Goal: Information Seeking & Learning: Learn about a topic

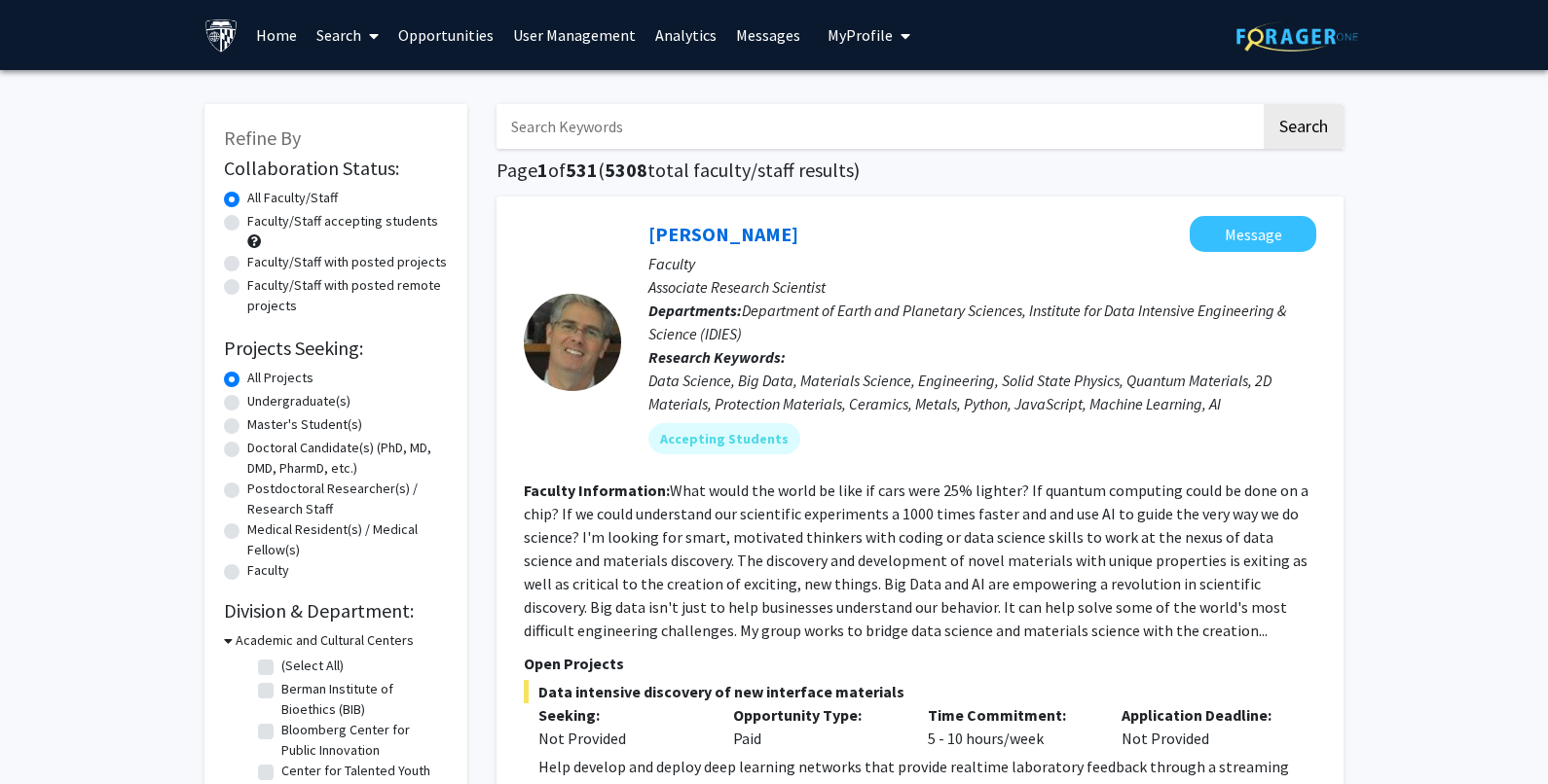
click at [634, 135] on input "Search Keywords" at bounding box center [879, 126] width 765 height 45
paste input "[MEDICAL_DATA]"
type input "[MEDICAL_DATA]"
click at [1304, 125] on button "Search" at bounding box center [1303, 126] width 80 height 45
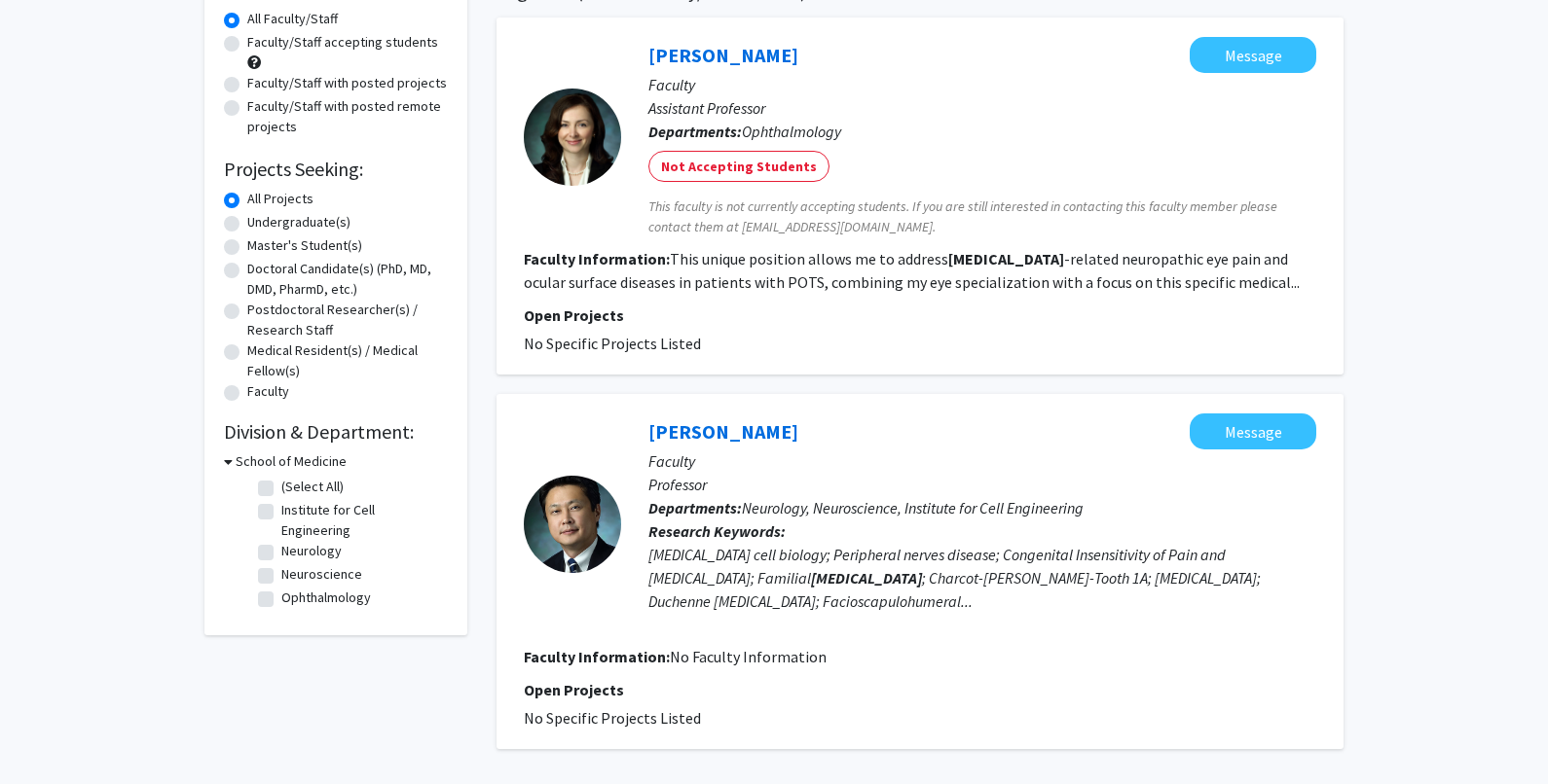
scroll to position [195, 0]
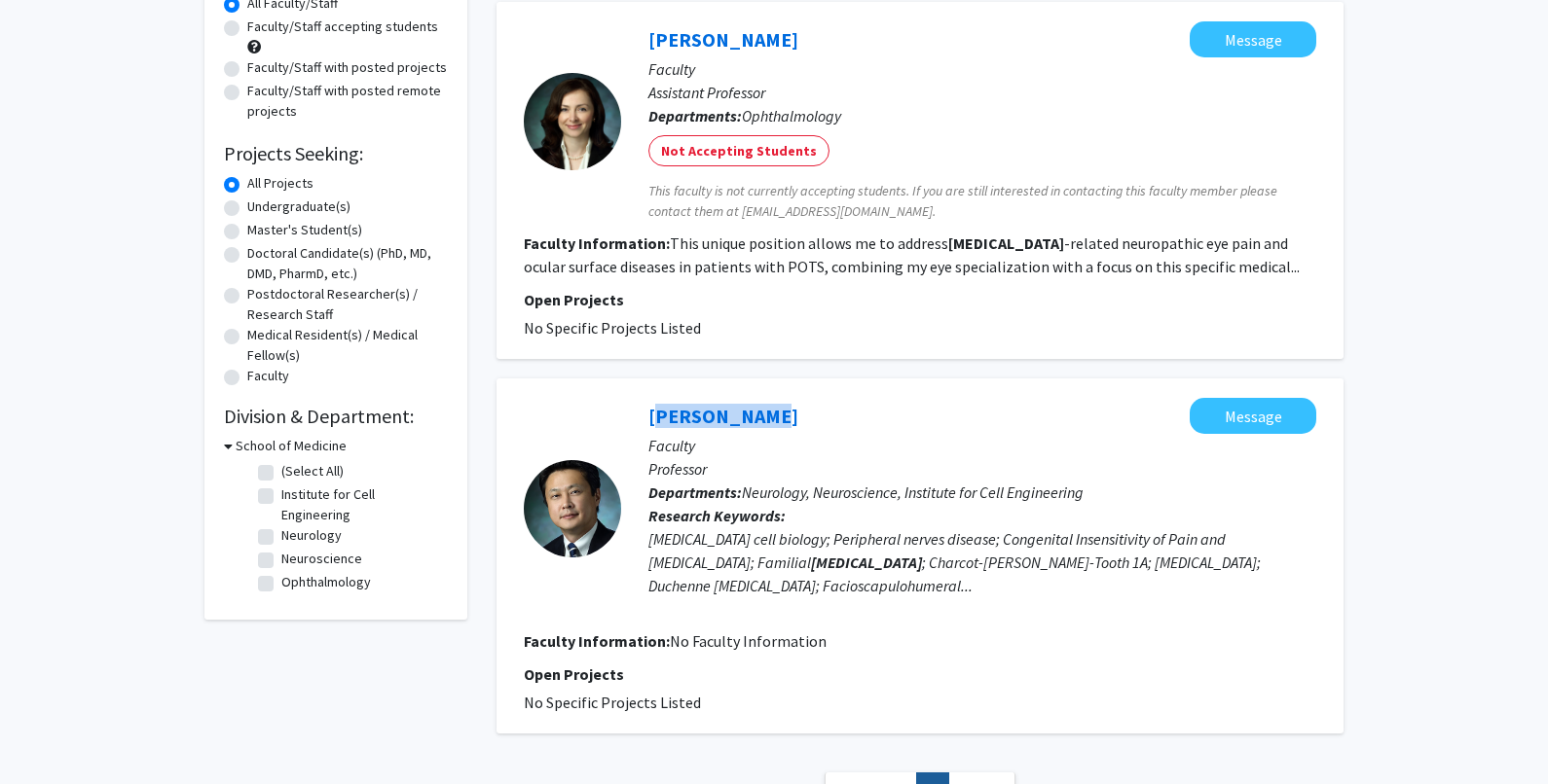
drag, startPoint x: 637, startPoint y: 387, endPoint x: 752, endPoint y: 388, distance: 115.0
click at [752, 388] on div "[PERSON_NAME] Message Faculty Professor Departments: Neurology, Neuroscience, I…" at bounding box center [920, 557] width 847 height 355
copy link "[PERSON_NAME]"
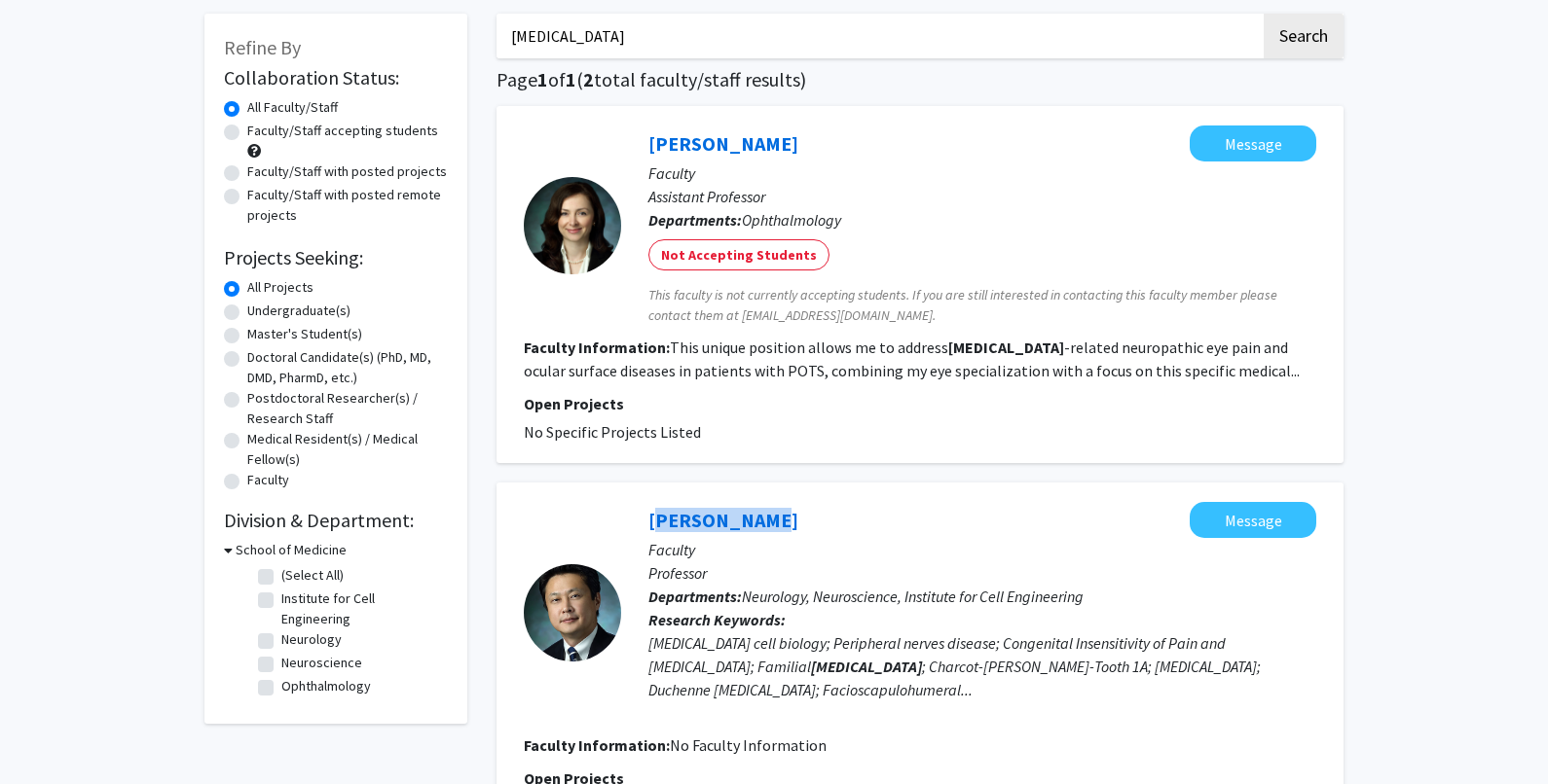
scroll to position [0, 0]
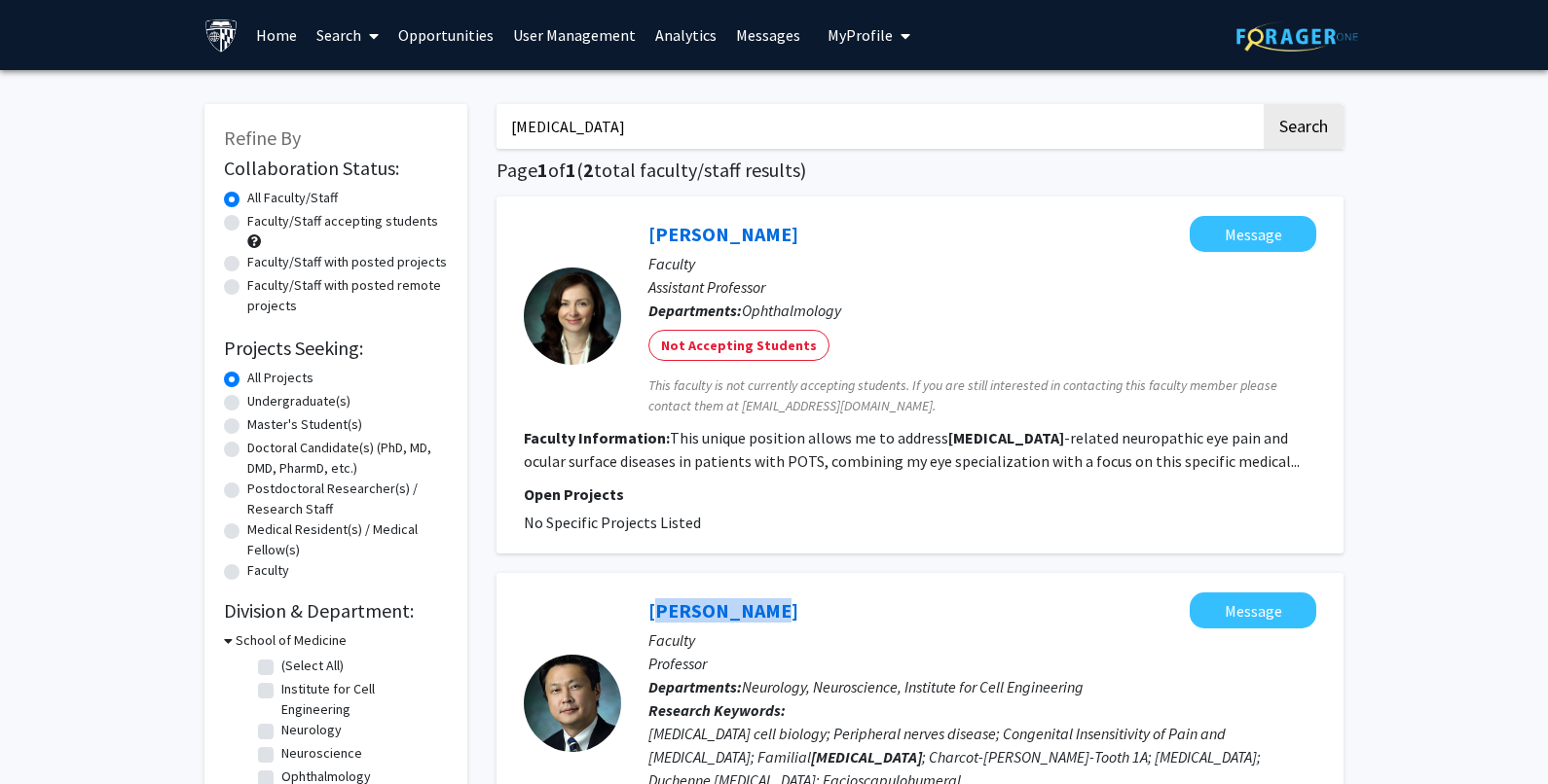
click at [559, 27] on link "User Management" at bounding box center [574, 35] width 142 height 68
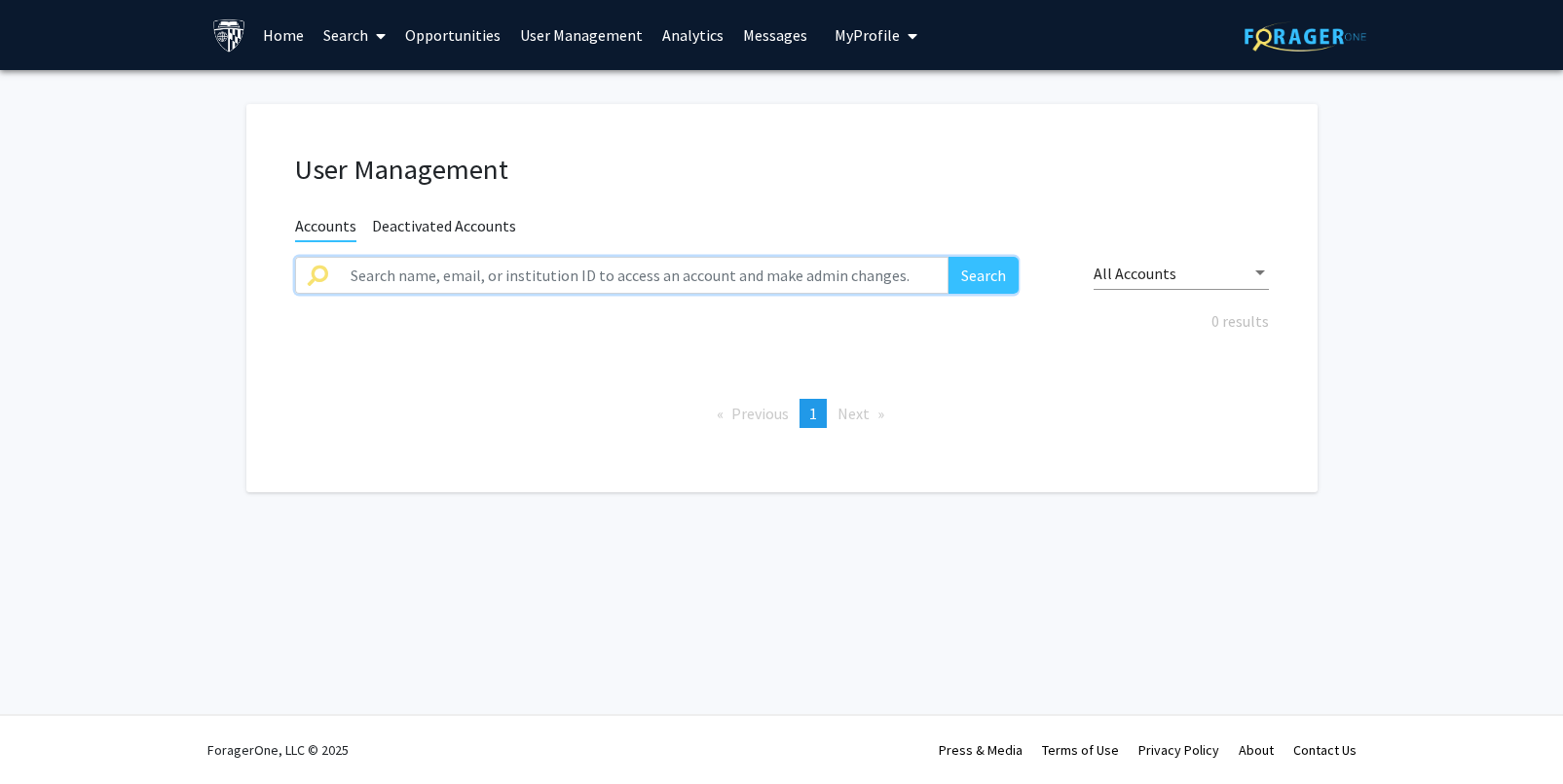
click at [540, 274] on input "text" at bounding box center [645, 275] width 611 height 37
paste input "[PERSON_NAME]"
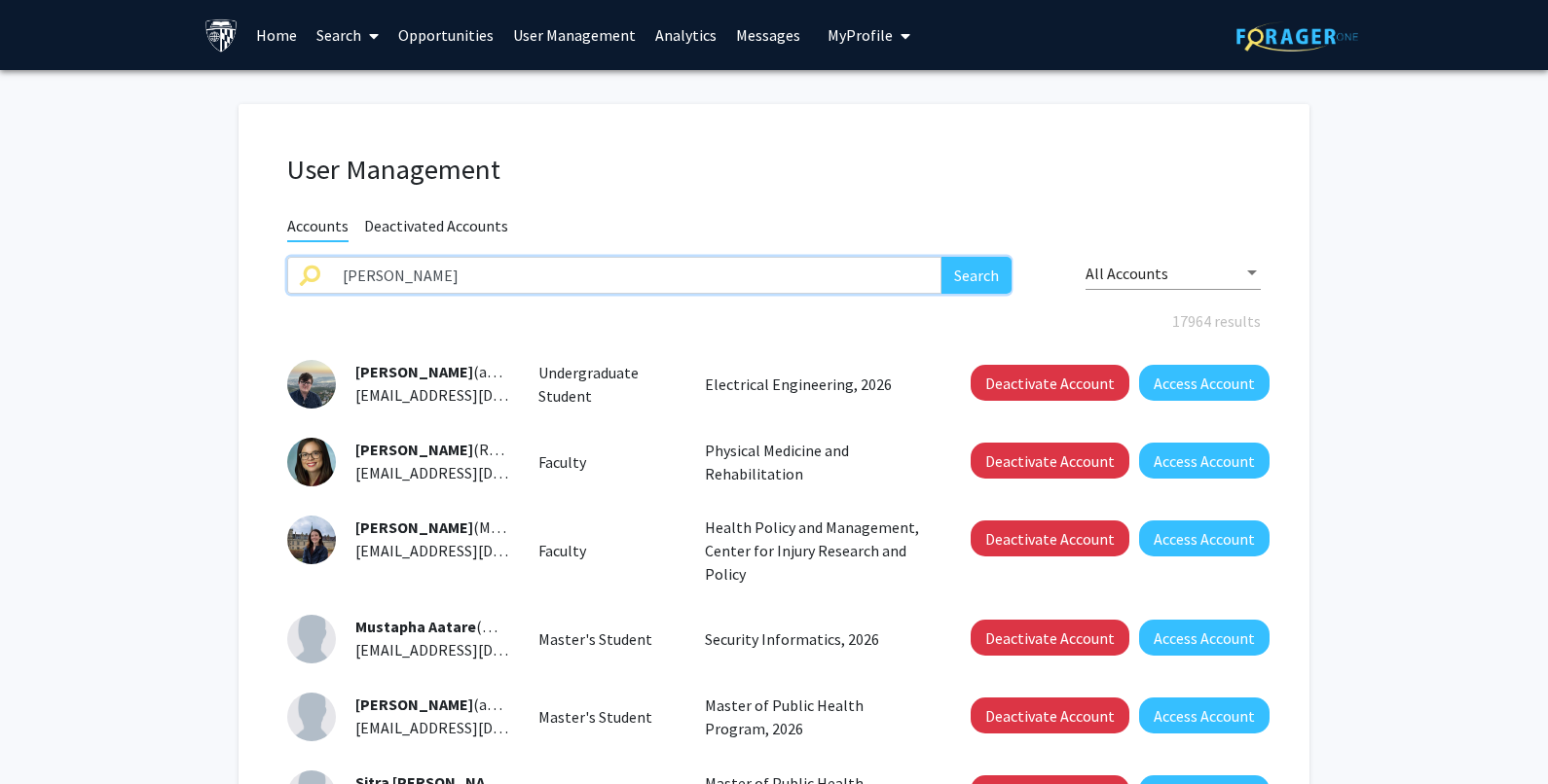
type input "[PERSON_NAME]"
click at [969, 280] on button "Search" at bounding box center [977, 275] width 70 height 37
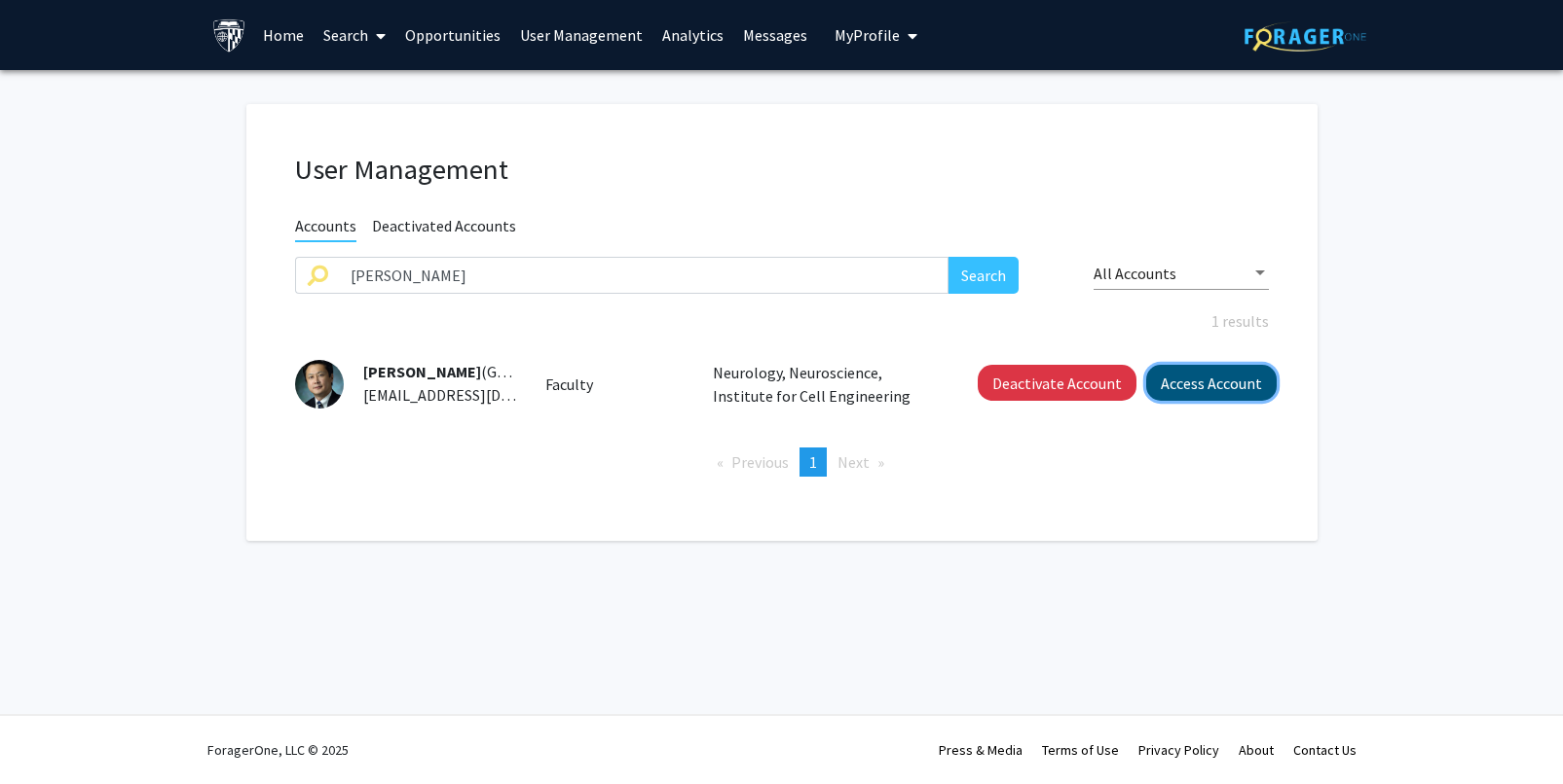
click at [1188, 379] on button "Access Account" at bounding box center [1211, 383] width 131 height 36
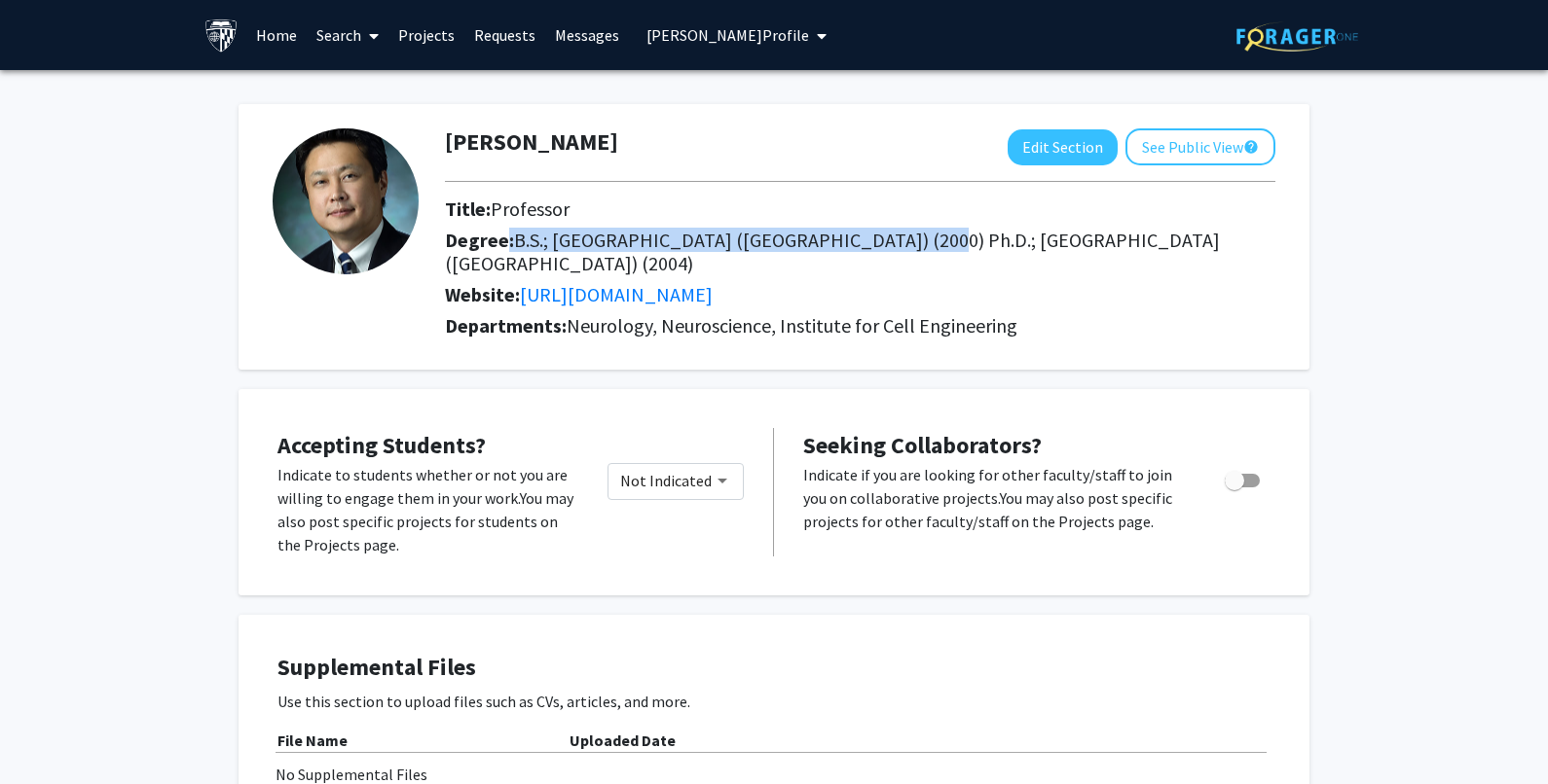
drag, startPoint x: 884, startPoint y: 241, endPoint x: 493, endPoint y: 238, distance: 391.0
click at [493, 238] on h2 "Degree: B.S.; [GEOGRAPHIC_DATA] ([GEOGRAPHIC_DATA]) (2000) Ph.D.; [GEOGRAPHIC_D…" at bounding box center [860, 251] width 830 height 47
click at [1029, 141] on button "Edit Section" at bounding box center [1063, 148] width 110 height 36
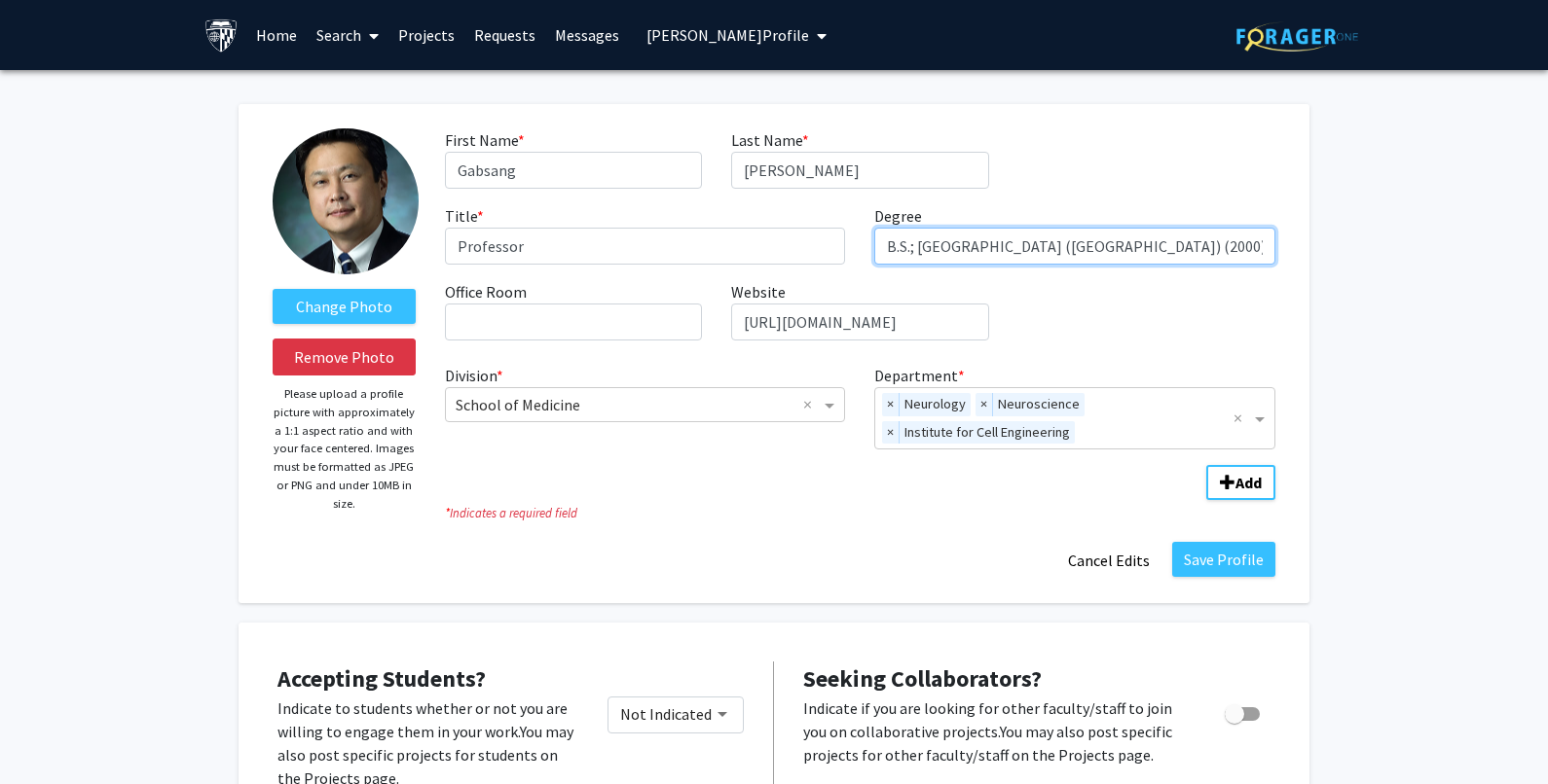
drag, startPoint x: 1185, startPoint y: 241, endPoint x: 774, endPoint y: 253, distance: 411.2
click at [774, 253] on div "First Name * required [PERSON_NAME] Last Name * required [PERSON_NAME] Title * …" at bounding box center [860, 242] width 860 height 227
drag, startPoint x: 1094, startPoint y: 242, endPoint x: 1311, endPoint y: 230, distance: 217.3
type input "Ph.D.; [GEOGRAPHIC_DATA]"
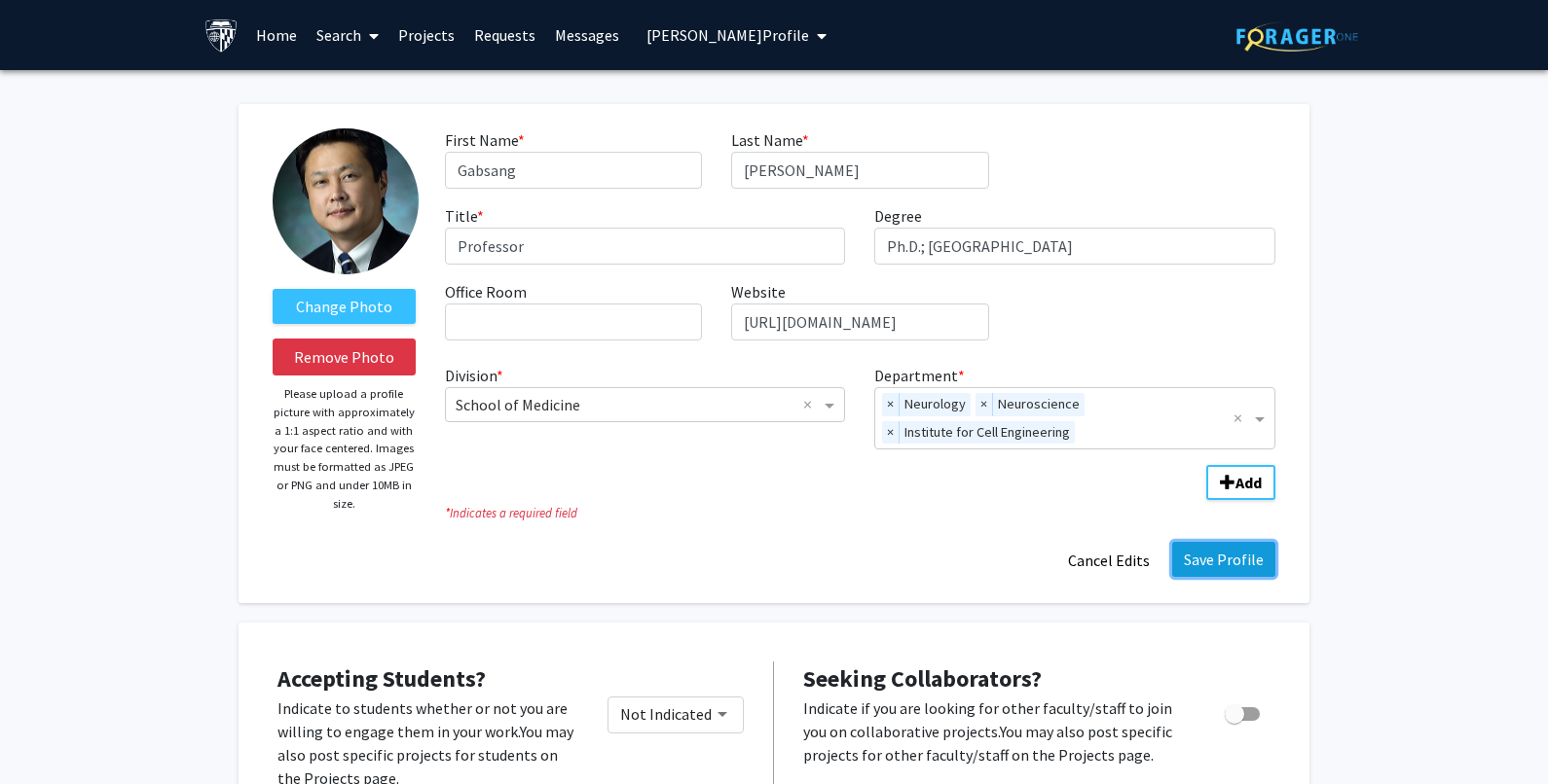
click at [1228, 550] on button "Save Profile" at bounding box center [1224, 559] width 103 height 35
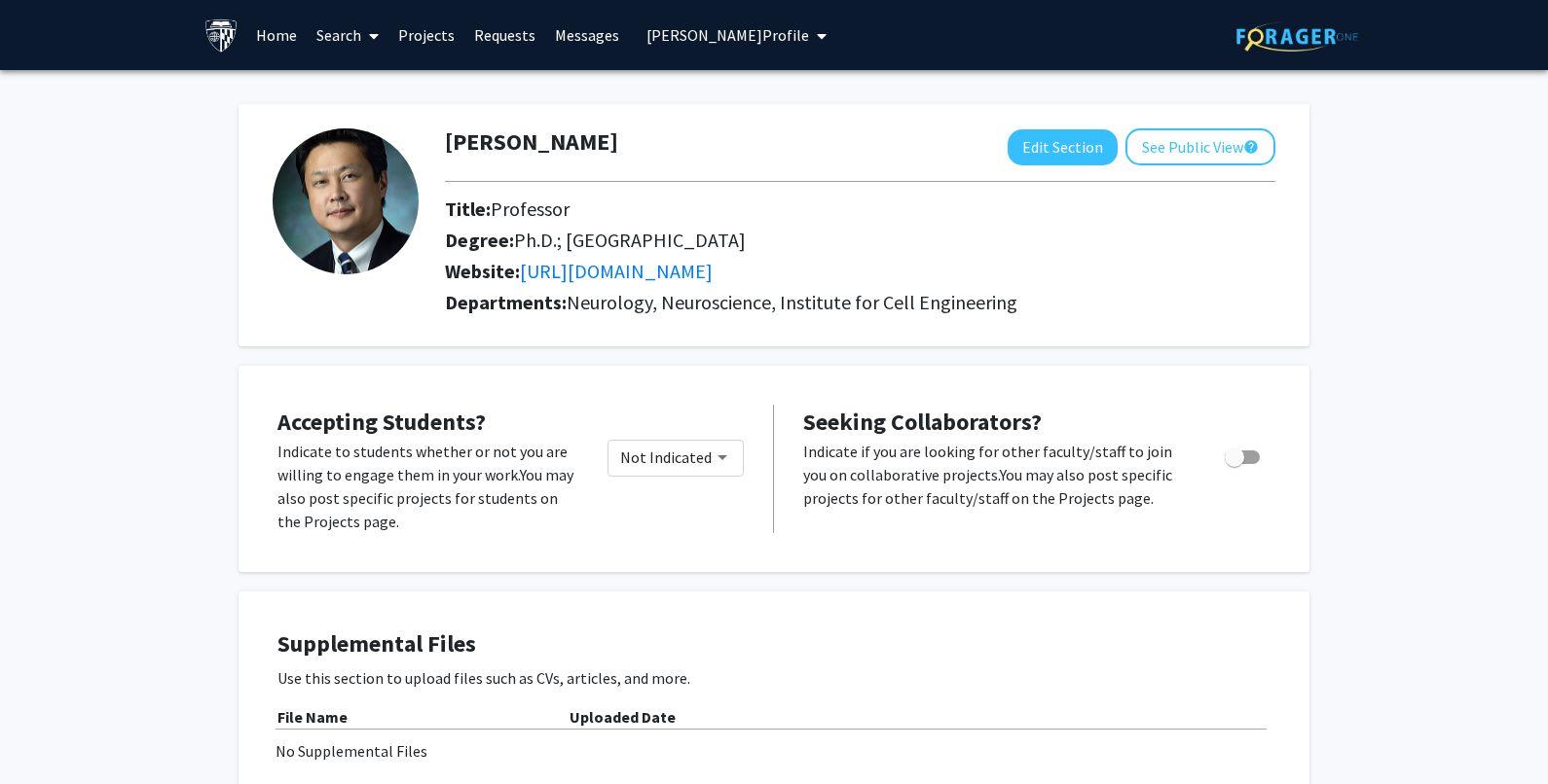
click at [684, 28] on span "[PERSON_NAME] Profile" at bounding box center [728, 35] width 163 height 20
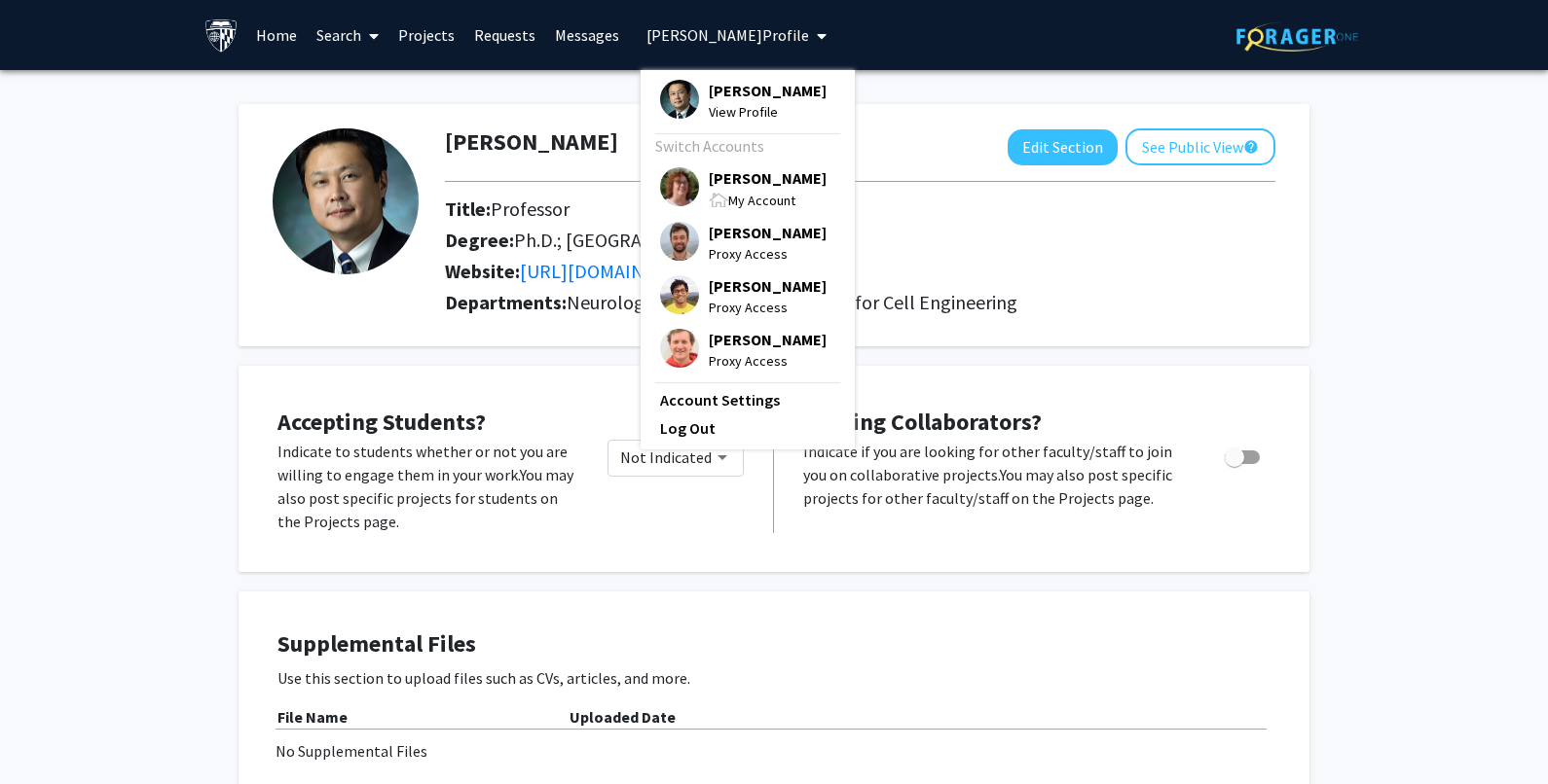
click at [717, 178] on span "[PERSON_NAME]" at bounding box center [768, 178] width 118 height 21
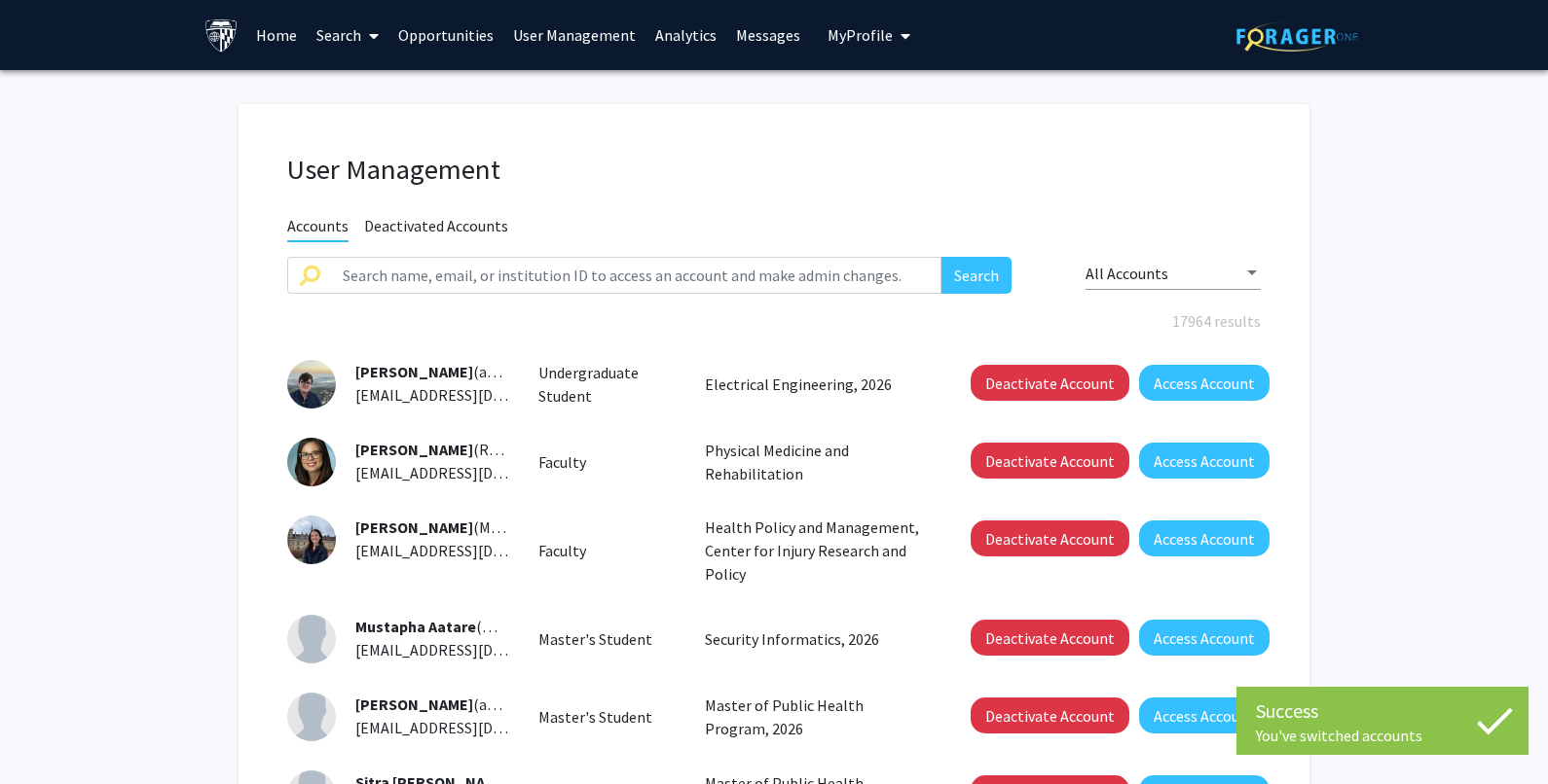
click at [425, 36] on link "Opportunities" at bounding box center [445, 35] width 115 height 68
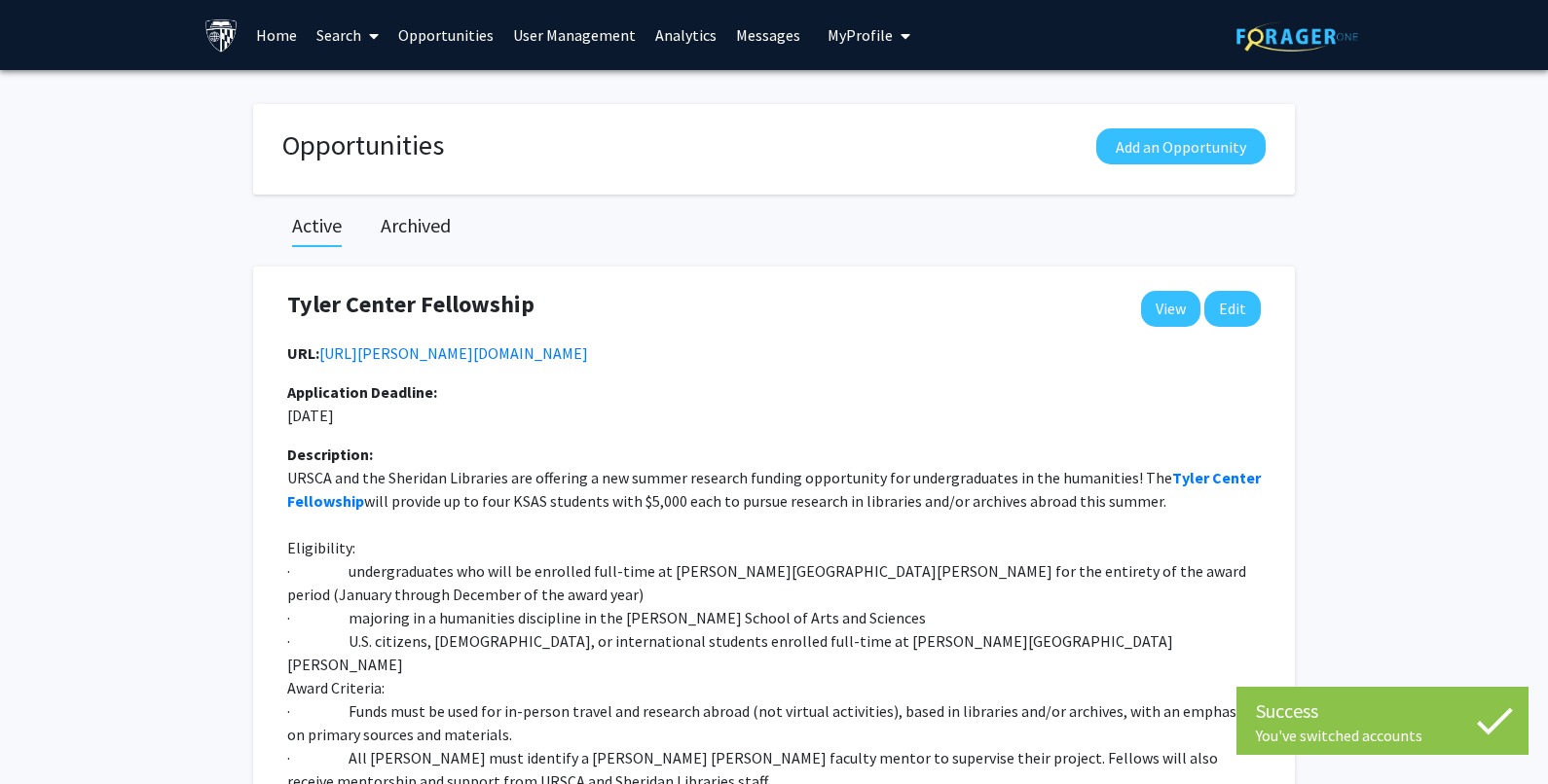
click at [326, 39] on link "Search" at bounding box center [347, 35] width 82 height 68
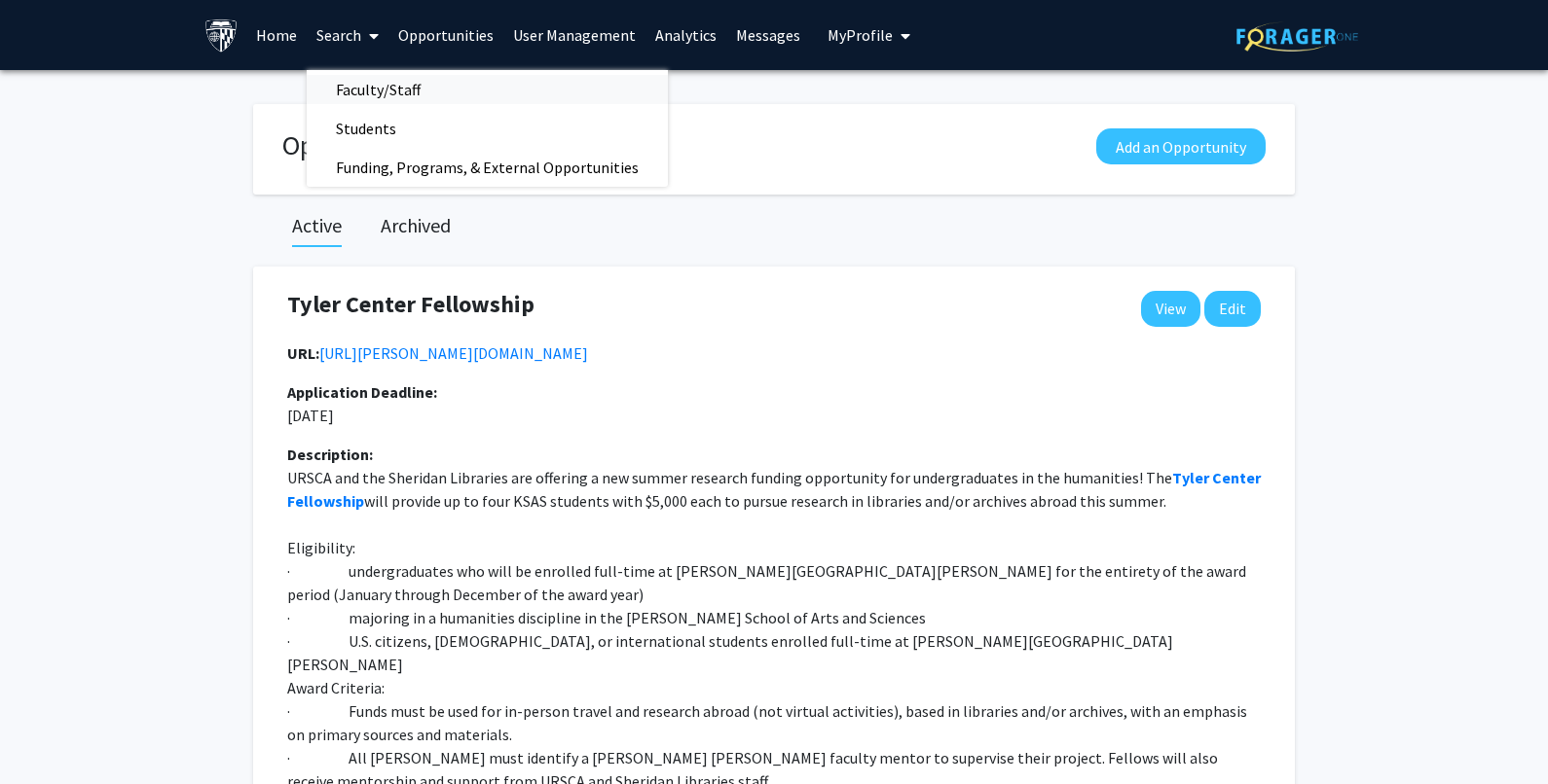
click at [389, 88] on span "Faculty/Staff" at bounding box center [377, 89] width 143 height 39
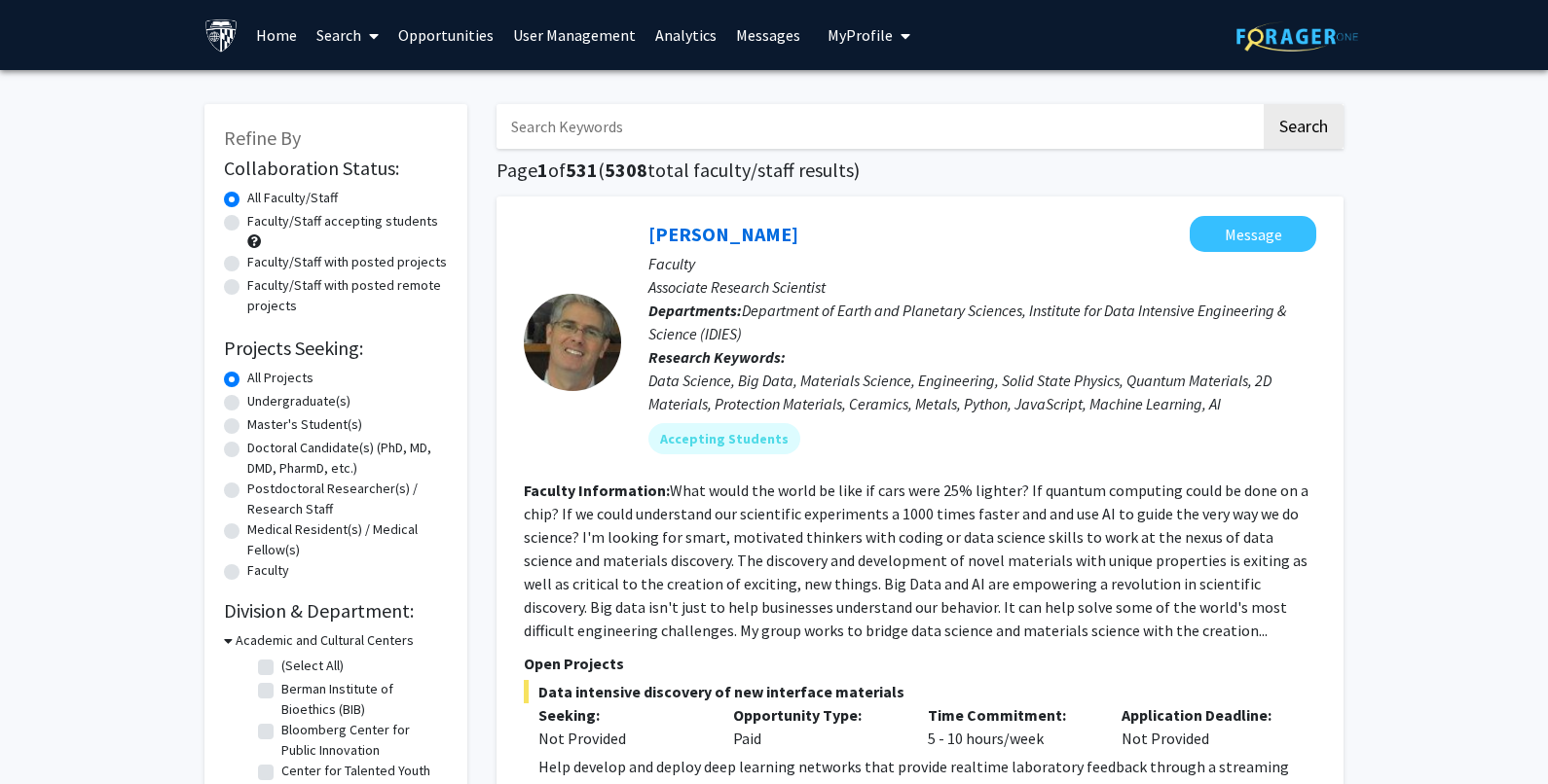
click at [734, 116] on input "Search Keywords" at bounding box center [879, 126] width 765 height 45
click at [1264, 104] on button "Search" at bounding box center [1303, 126] width 80 height 45
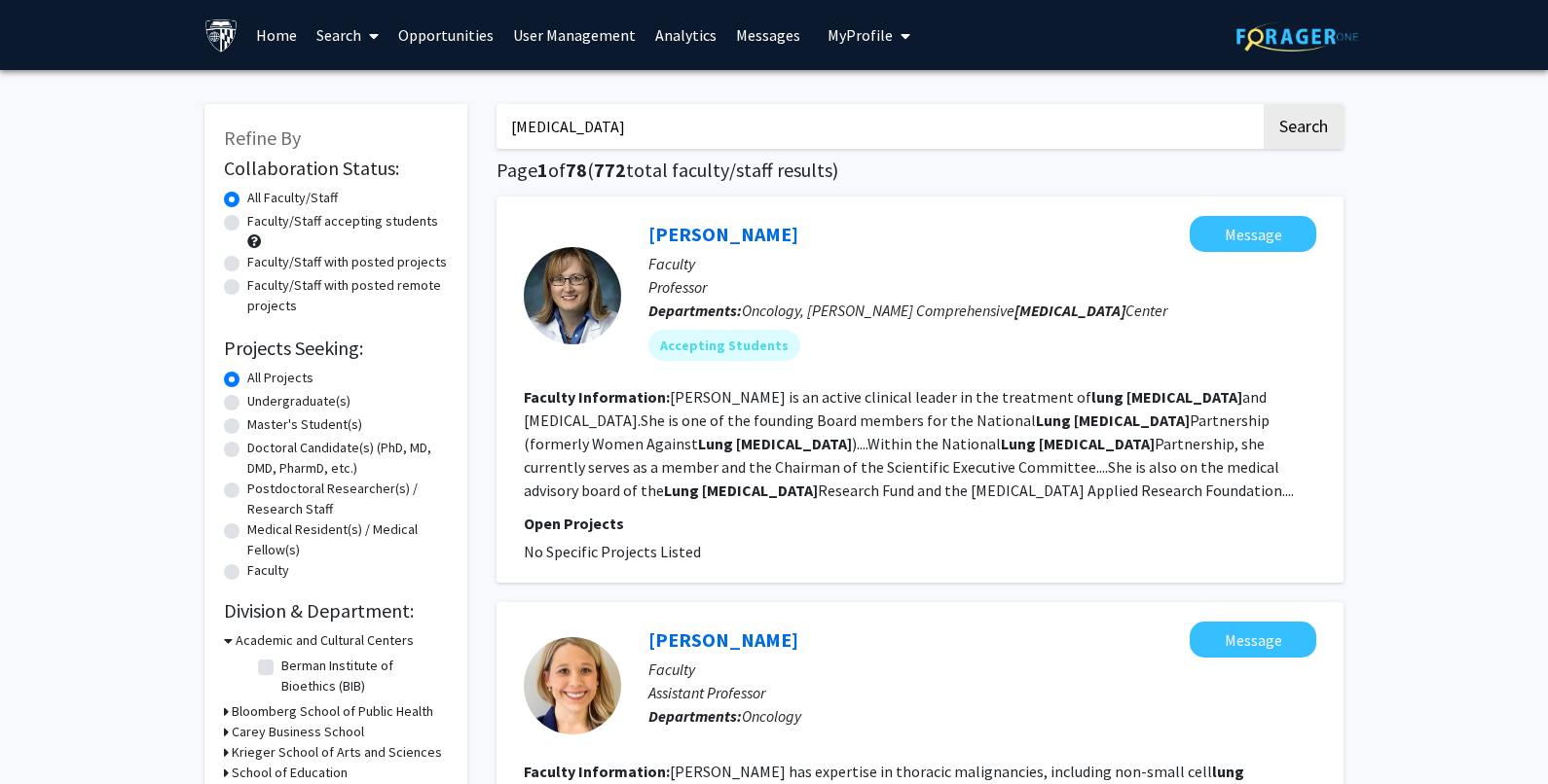
drag, startPoint x: 587, startPoint y: 121, endPoint x: 469, endPoint y: 135, distance: 118.8
paste input "[MEDICAL_DATA]"
type input "[MEDICAL_DATA]"
click at [1287, 117] on button "Search" at bounding box center [1303, 126] width 80 height 45
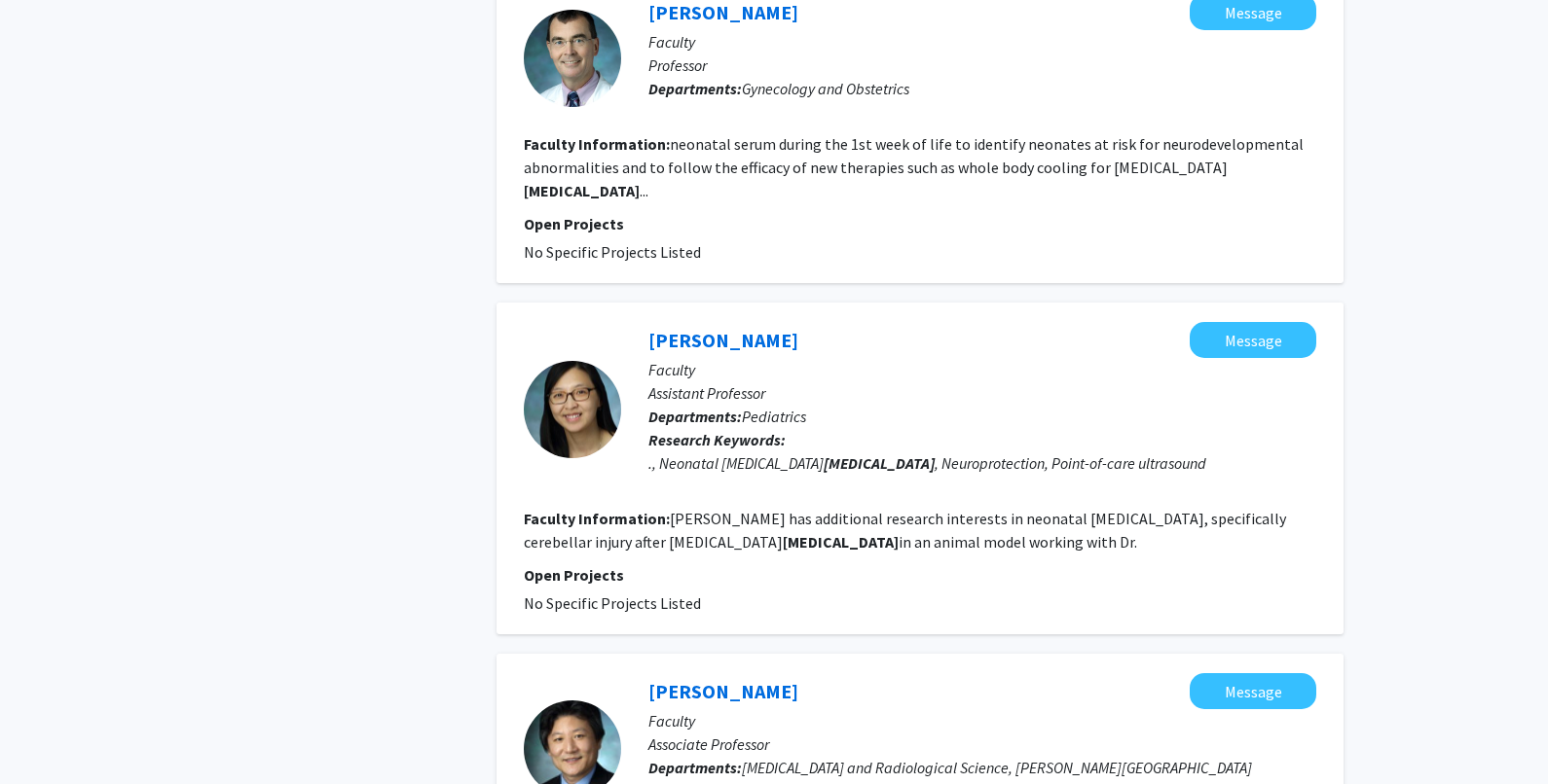
scroll to position [1557, 0]
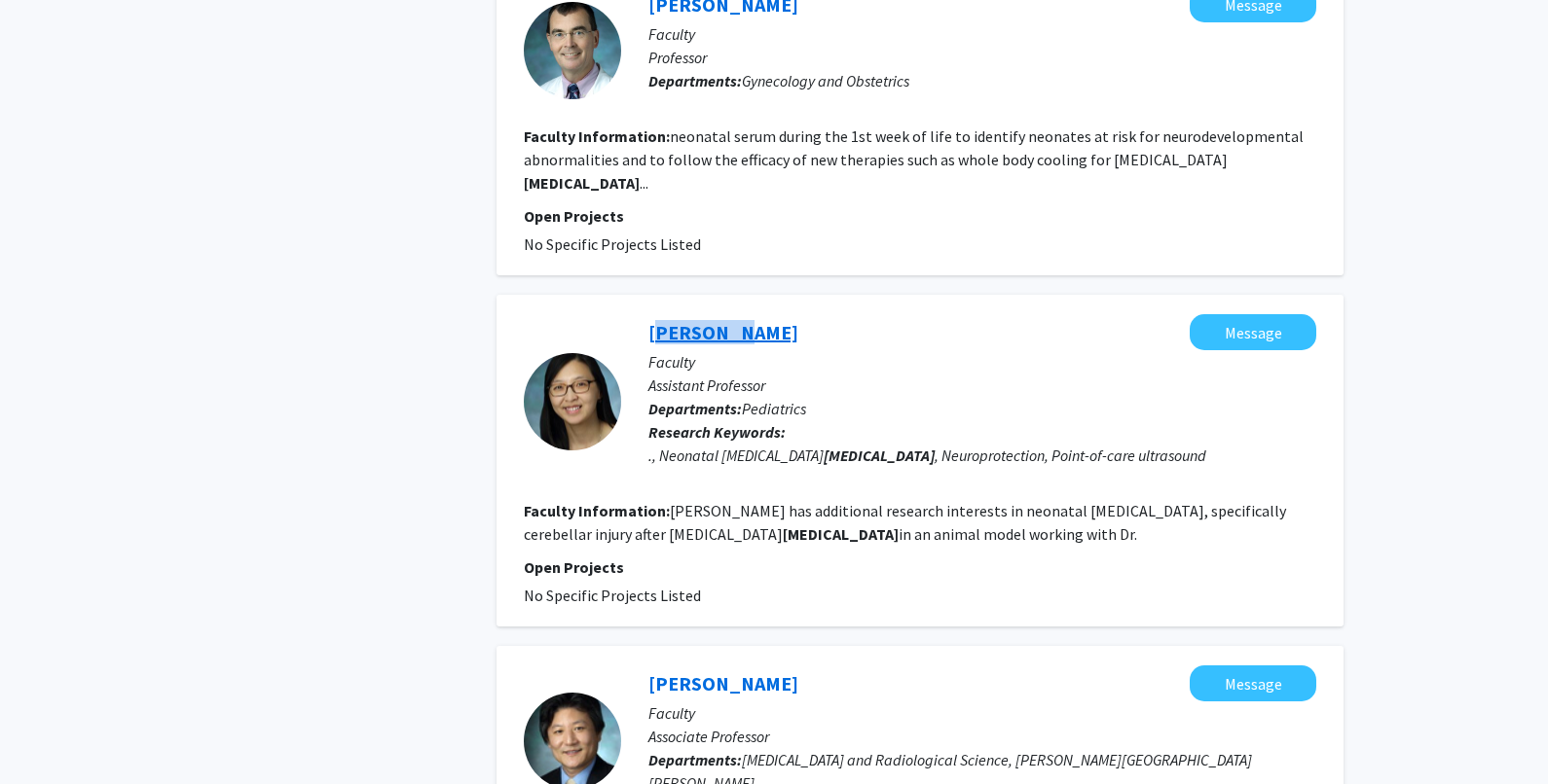
drag, startPoint x: 646, startPoint y: 281, endPoint x: 732, endPoint y: 275, distance: 86.2
click at [732, 314] on div "[PERSON_NAME] Message Faculty Assistant Professor Departments: Pediatrics Resea…" at bounding box center [969, 402] width 696 height 176
copy link "[PERSON_NAME]"
click at [690, 320] on link "[PERSON_NAME]" at bounding box center [724, 332] width 150 height 24
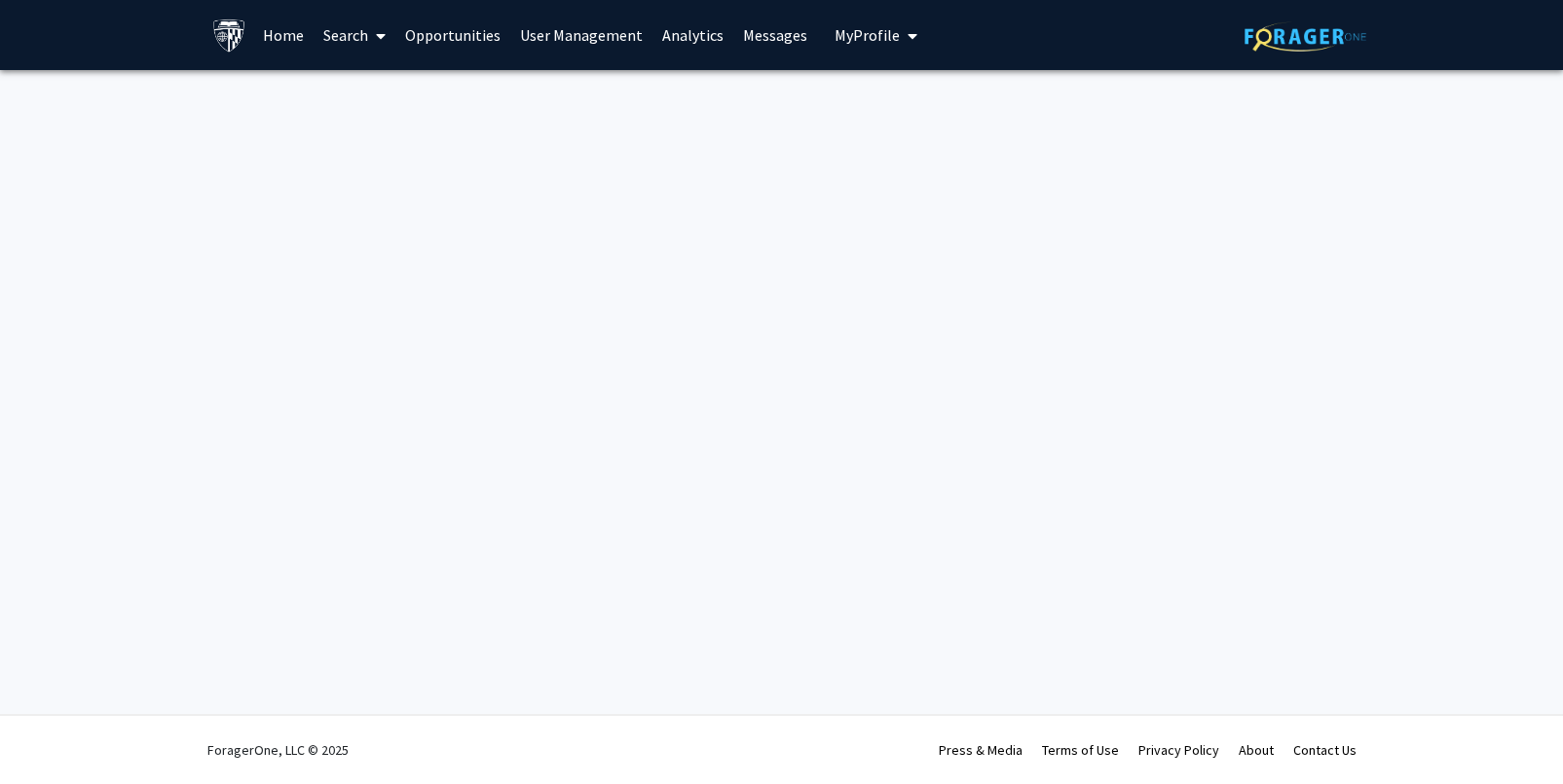
click at [572, 270] on div "Skip navigation Home Search Opportunities User Management Analytics Messages My…" at bounding box center [782, 392] width 1563 height 784
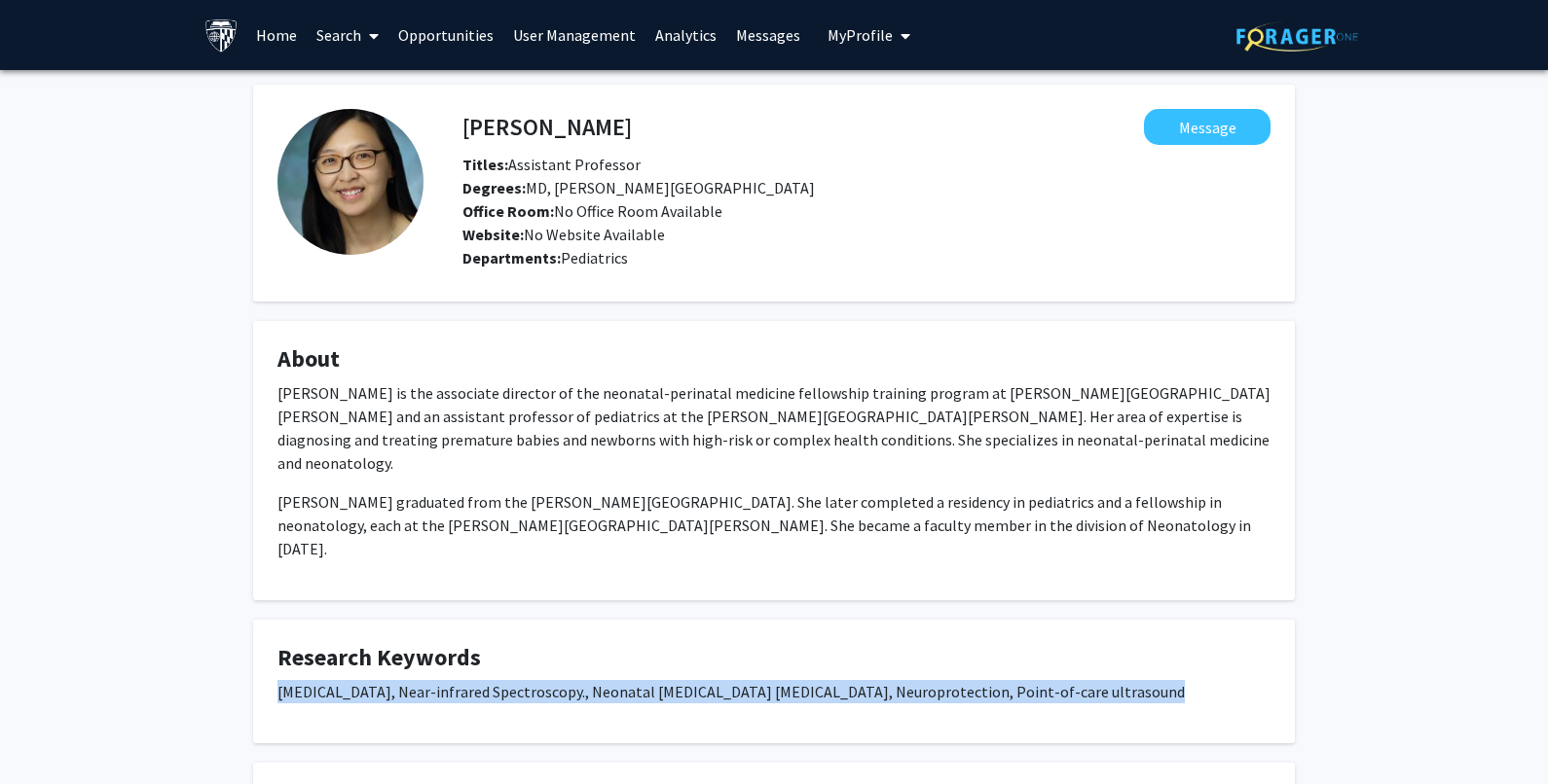
drag, startPoint x: 279, startPoint y: 650, endPoint x: 1117, endPoint y: 632, distance: 838.2
click at [1117, 680] on p "[MEDICAL_DATA], Near-infrared Spectroscopy., Neonatal [MEDICAL_DATA] [MEDICAL_D…" at bounding box center [774, 691] width 993 height 23
copy p "[MEDICAL_DATA], Near-infrared Spectroscopy., Neonatal [MEDICAL_DATA] [MEDICAL_D…"
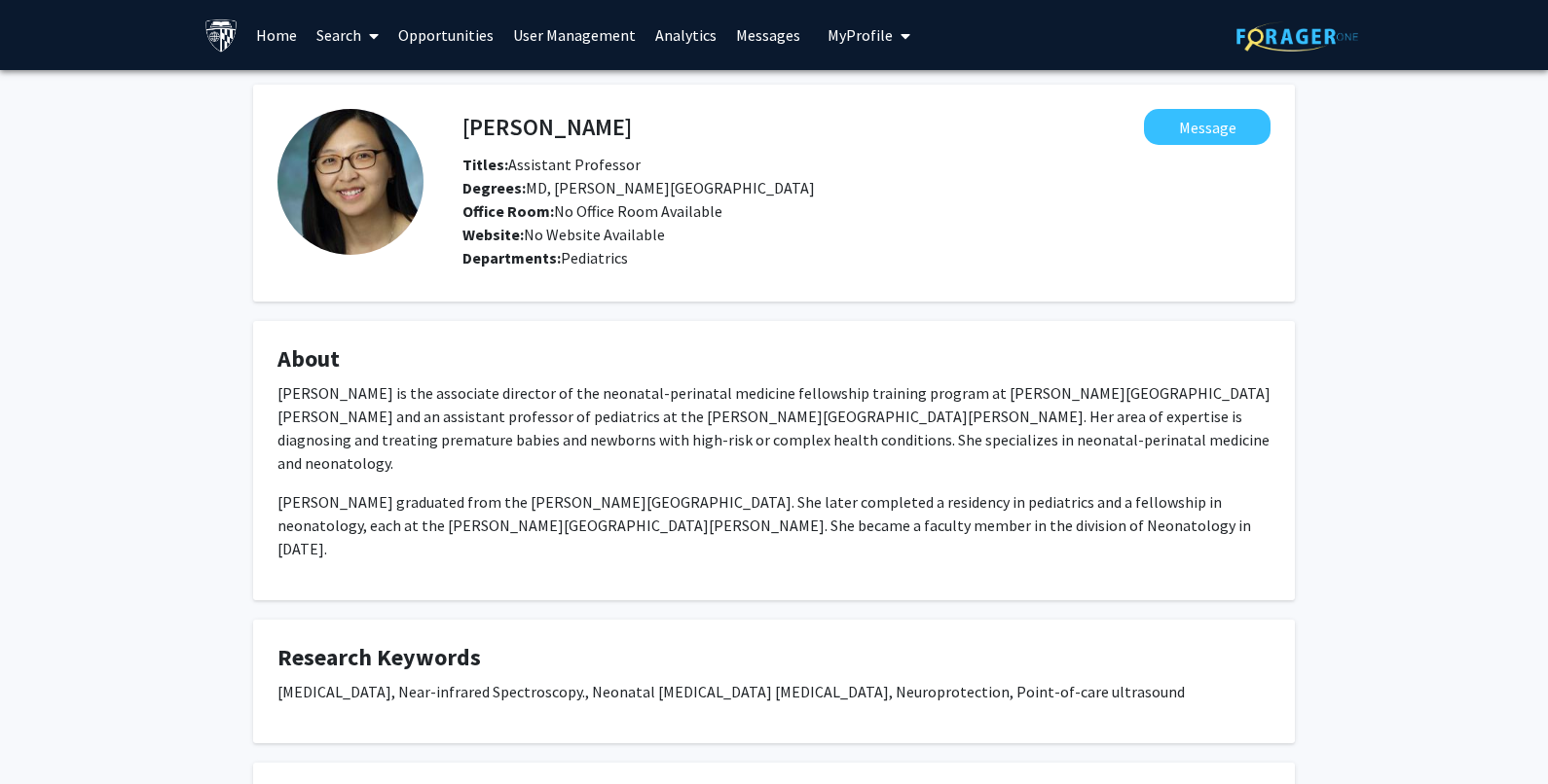
click at [374, 36] on icon at bounding box center [374, 36] width 10 height 16
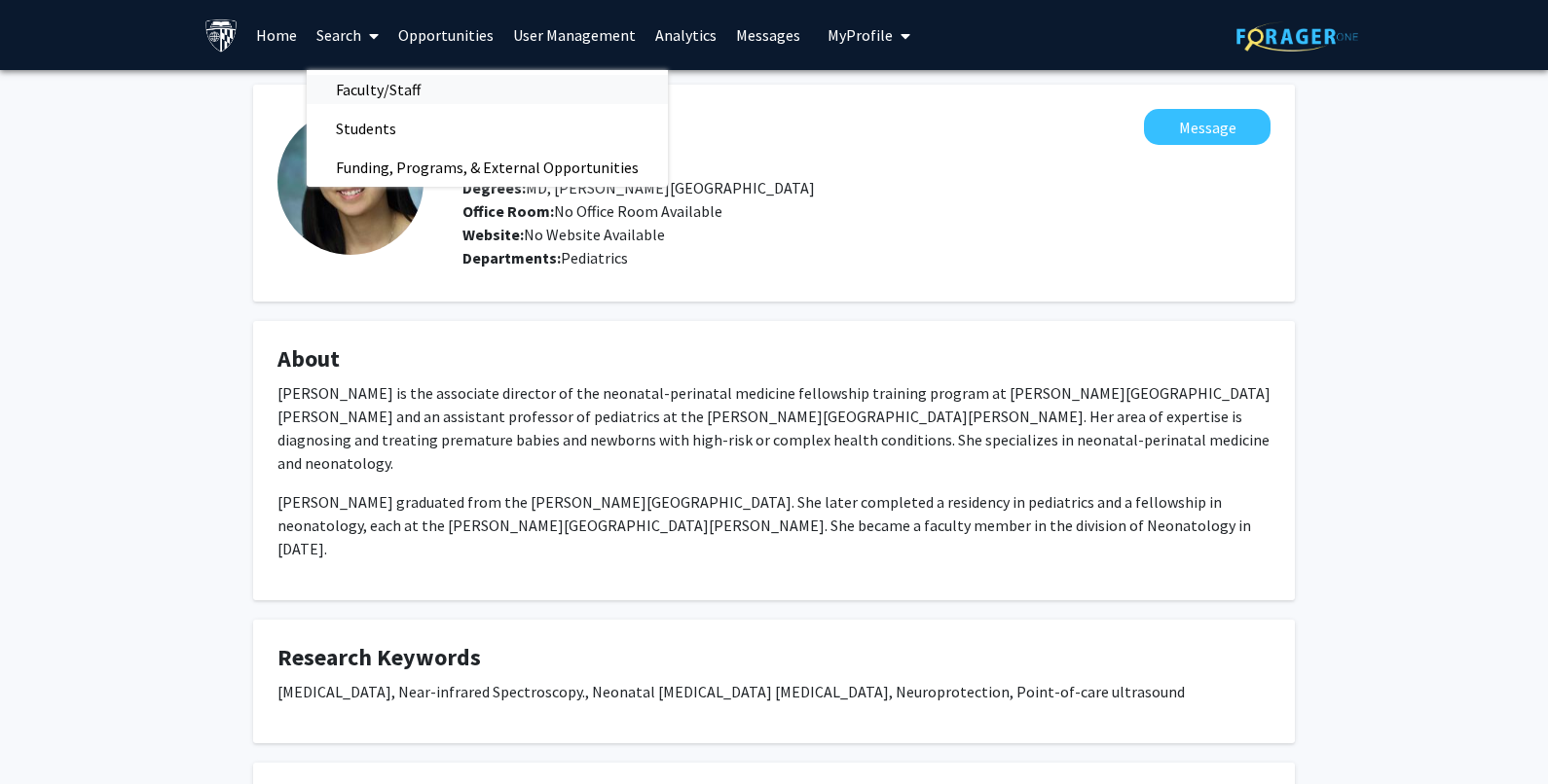
click at [365, 87] on span "Faculty/Staff" at bounding box center [377, 89] width 143 height 39
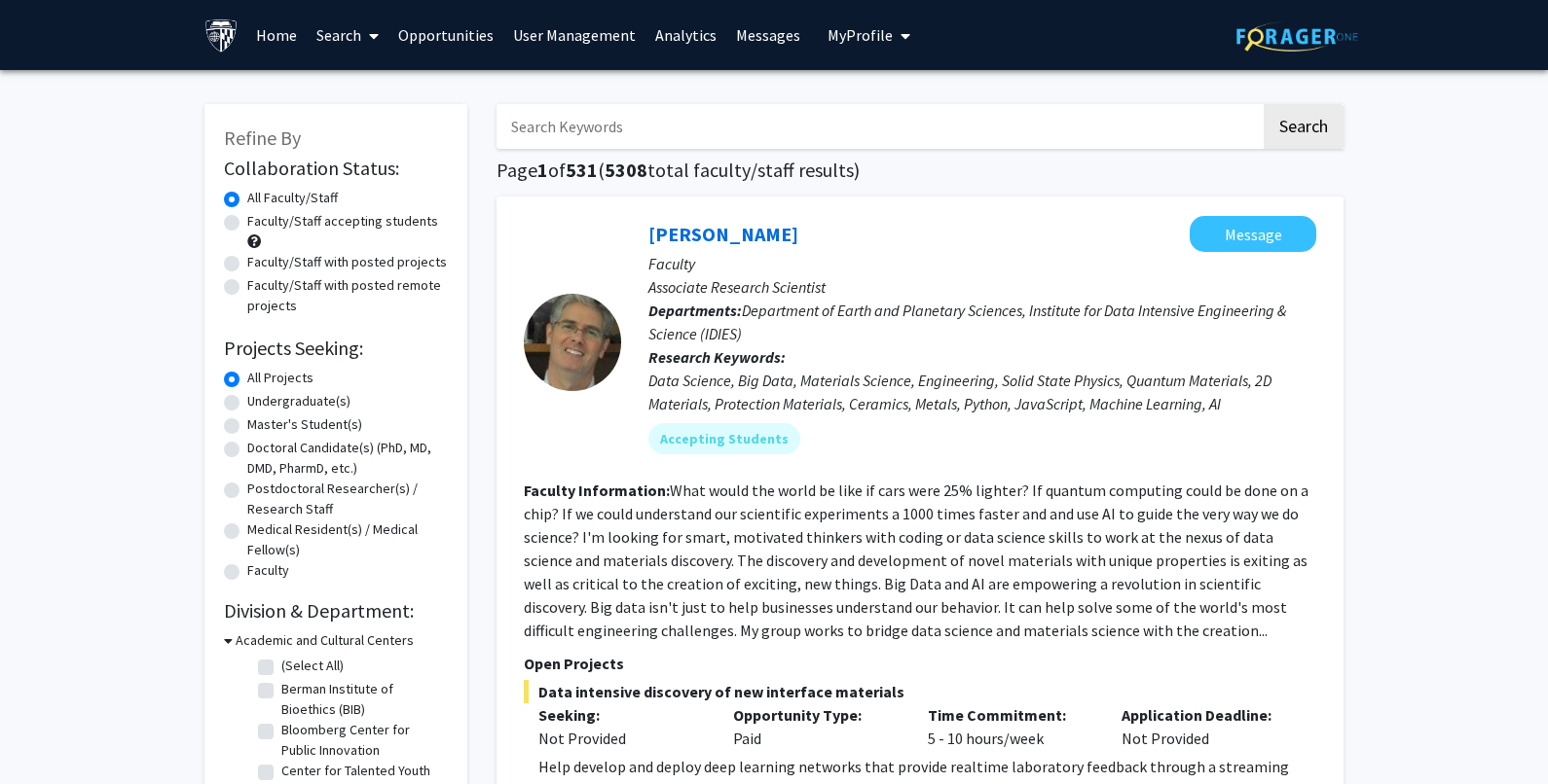
click at [634, 123] on input "Search Keywords" at bounding box center [879, 126] width 765 height 45
paste input "retinal regeneration"
click at [1289, 115] on button "Search" at bounding box center [1303, 126] width 80 height 45
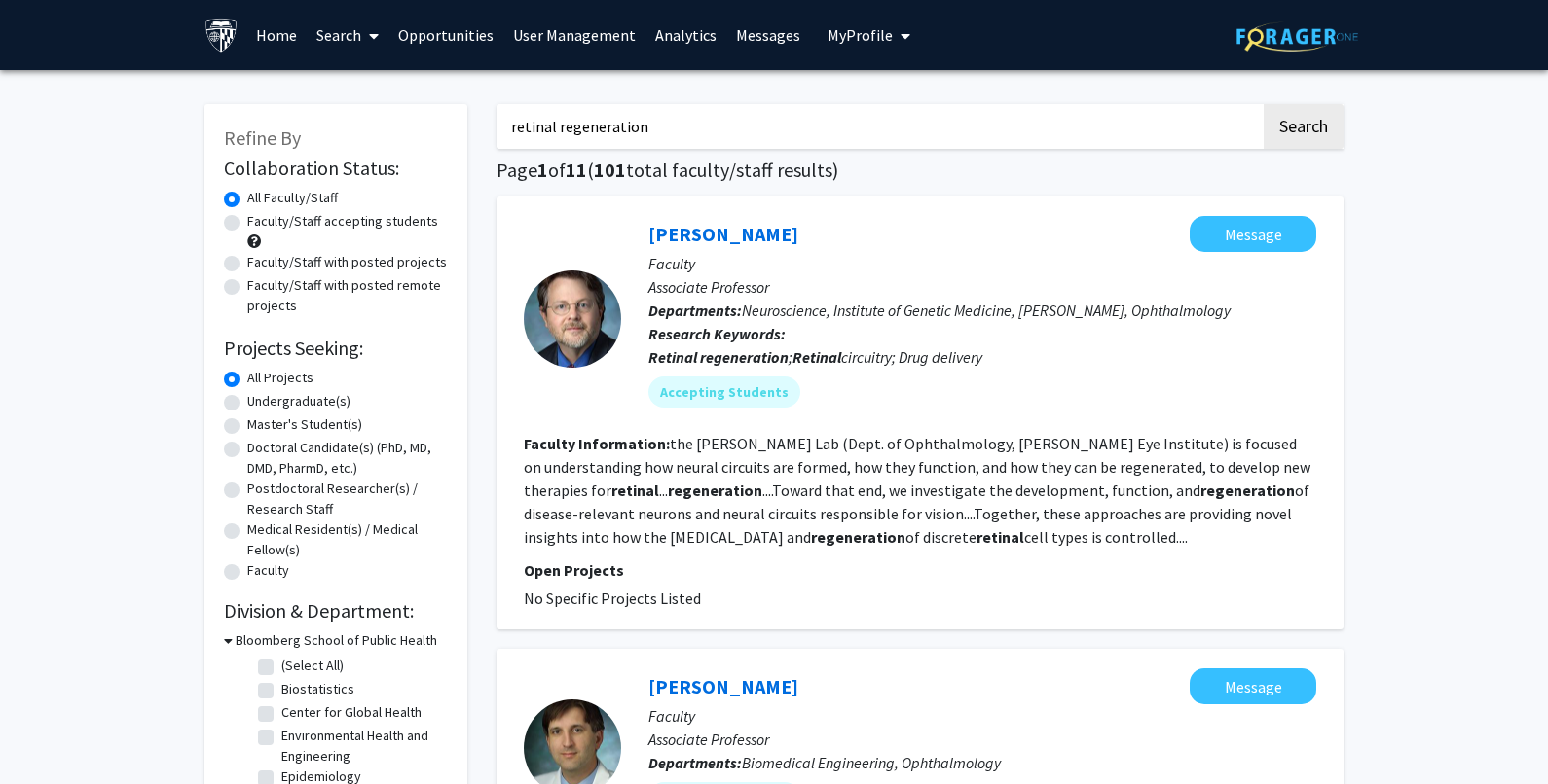
drag, startPoint x: 688, startPoint y: 121, endPoint x: 314, endPoint y: 132, distance: 374.2
paste input "genome engineering"
type input "genome engineering"
click at [1302, 127] on button "Search" at bounding box center [1303, 126] width 80 height 45
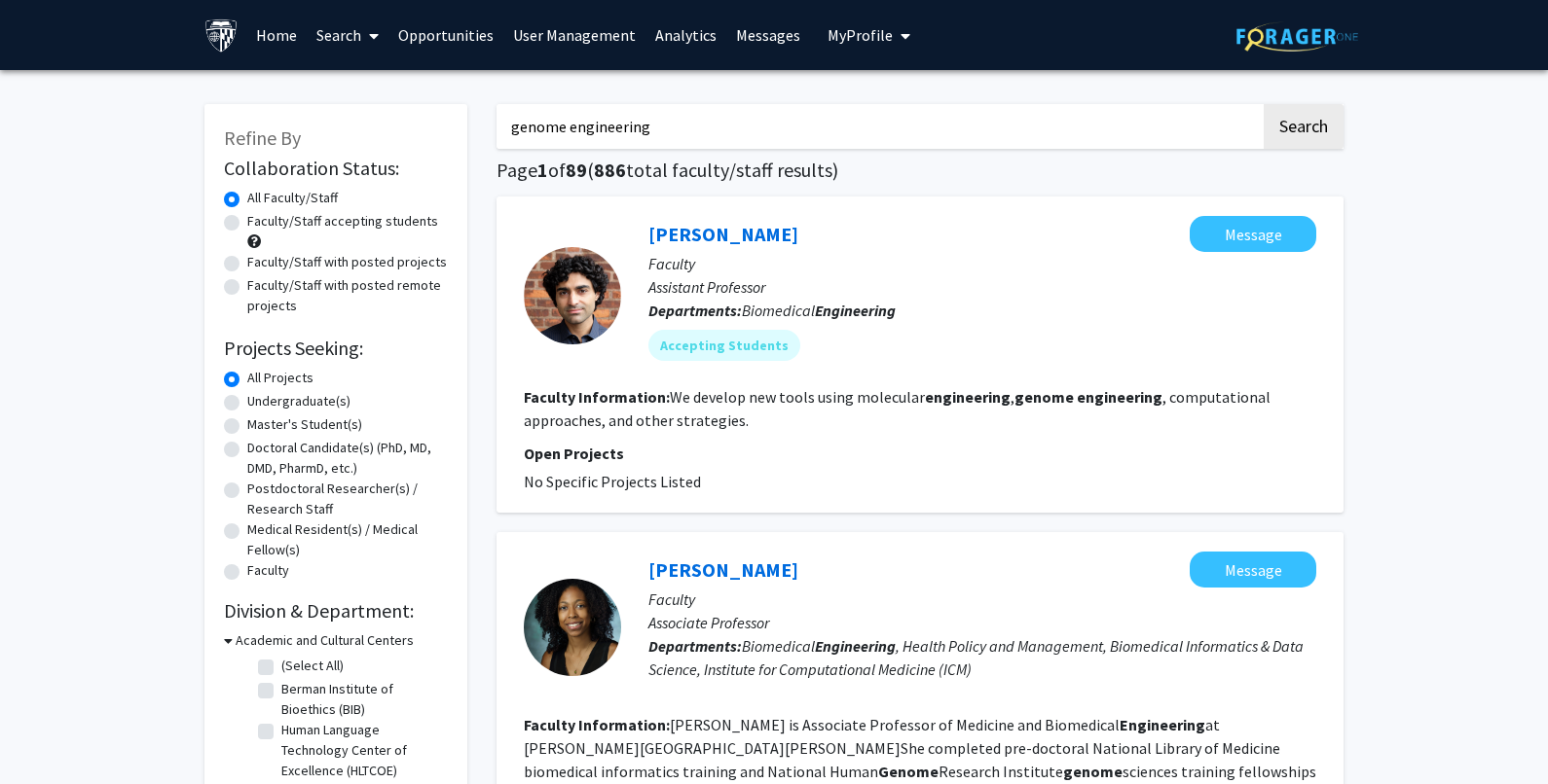
drag, startPoint x: 658, startPoint y: 127, endPoint x: 377, endPoint y: 133, distance: 281.1
click at [1264, 104] on button "Search" at bounding box center [1303, 126] width 80 height 45
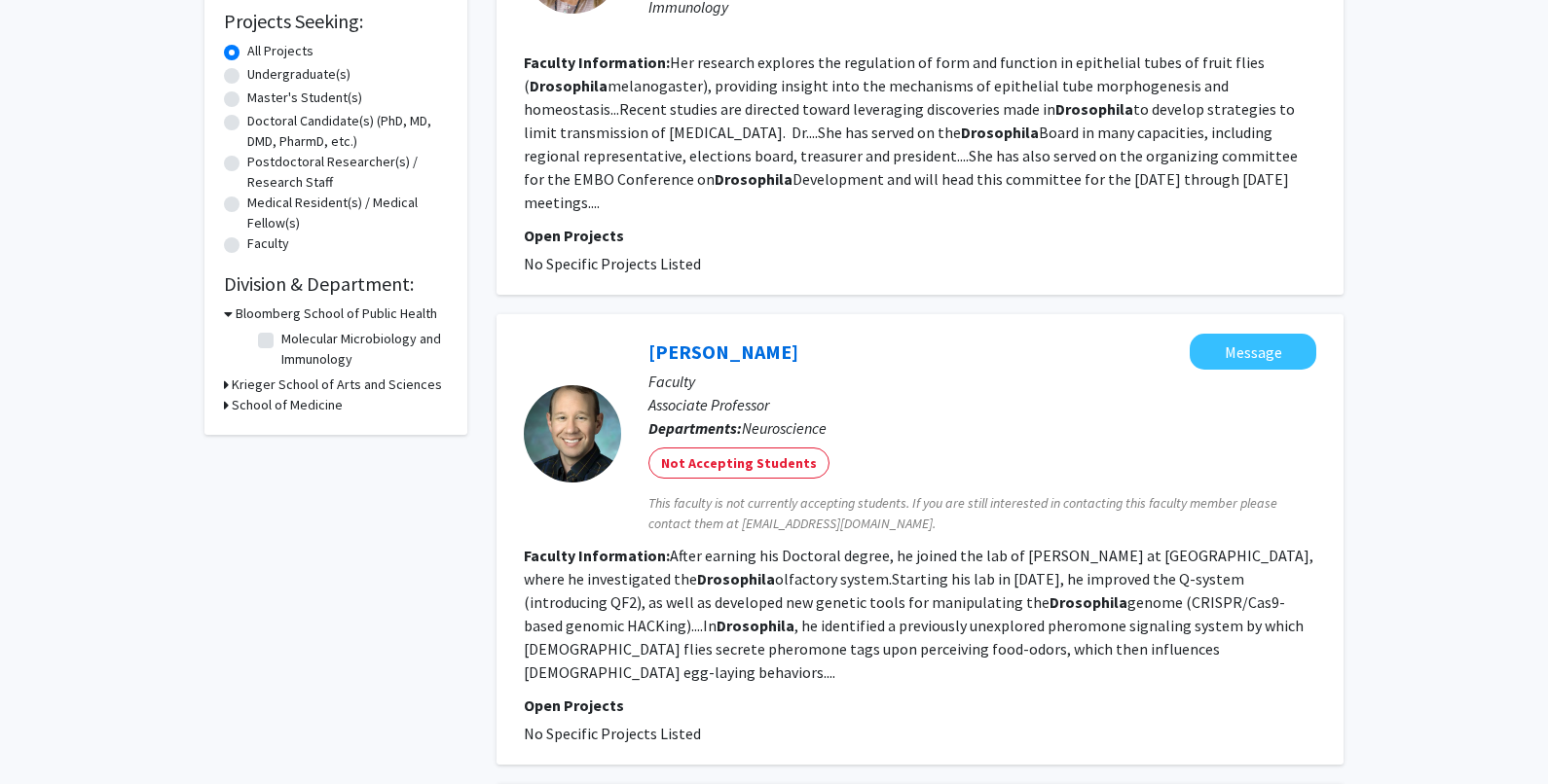
scroll to position [98, 0]
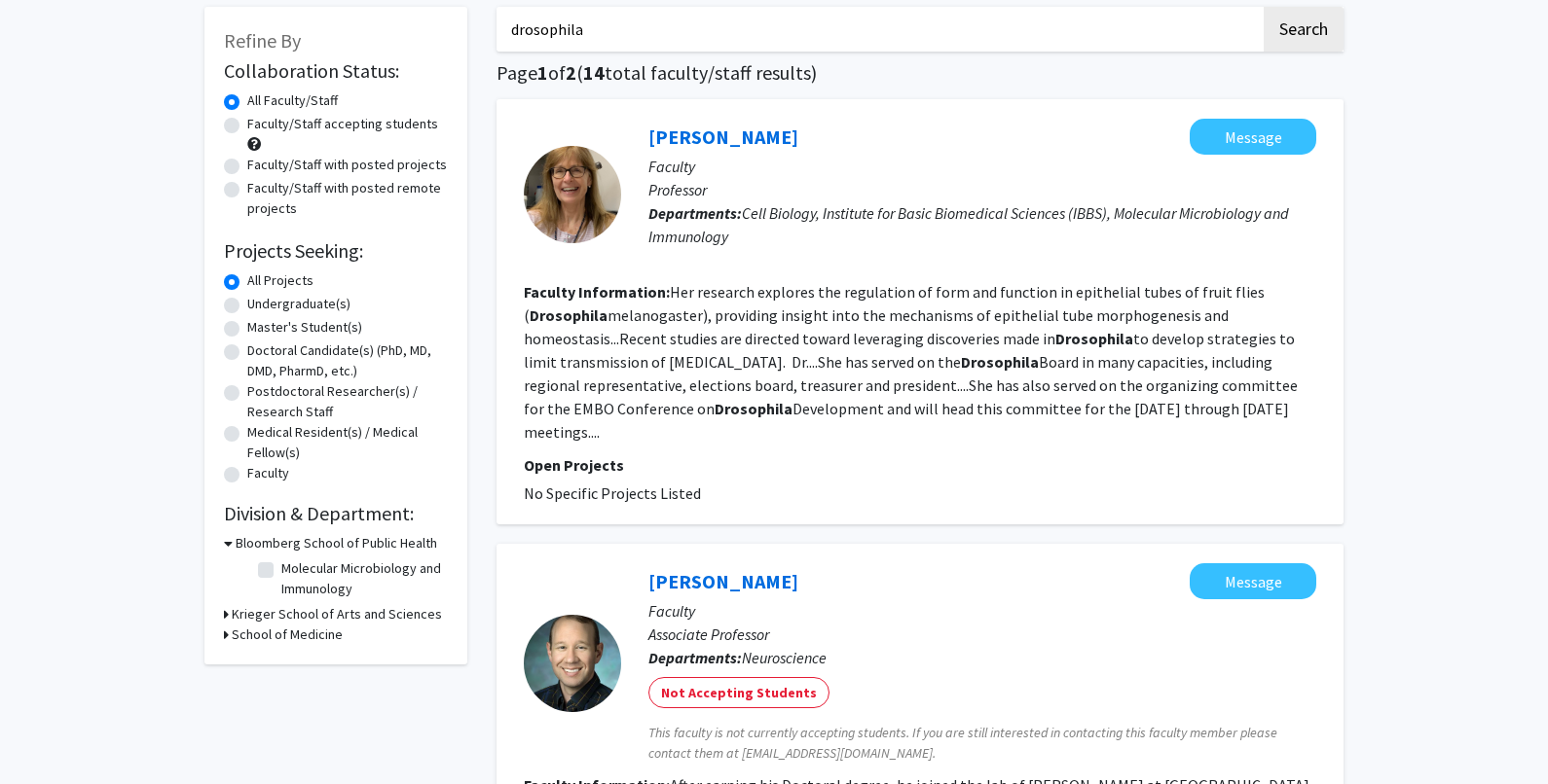
drag, startPoint x: 651, startPoint y: 34, endPoint x: 328, endPoint y: 30, distance: 323.0
paste input "Calypso"
type input "Calypso"
click at [1301, 26] on button "Search" at bounding box center [1303, 29] width 80 height 45
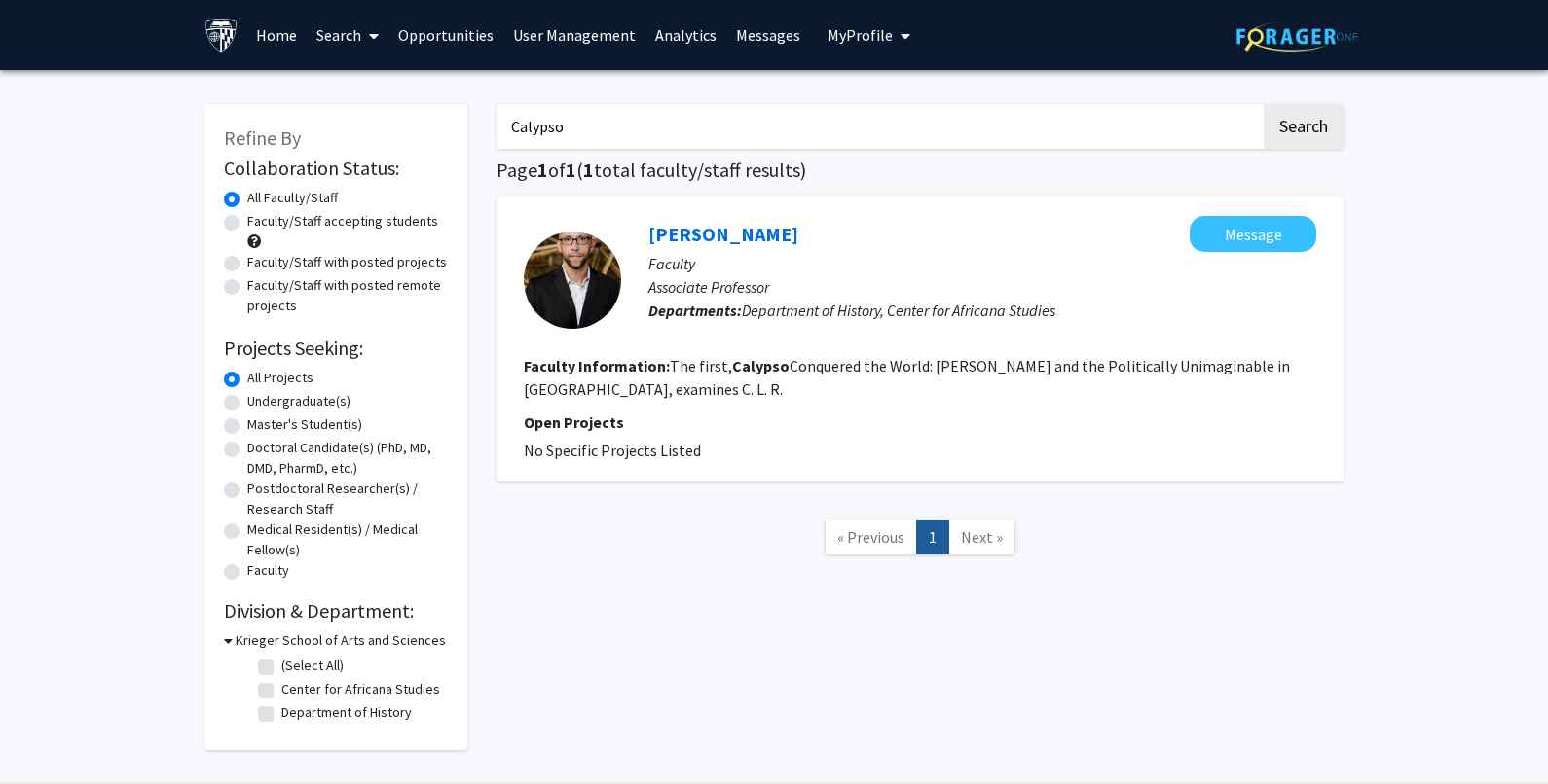
drag, startPoint x: 577, startPoint y: 120, endPoint x: 384, endPoint y: 131, distance: 193.3
click at [384, 131] on div "Refine By Collaboration Status: Collaboration Status All Faculty/Staff Collabor…" at bounding box center [774, 417] width 1169 height 665
click at [556, 123] on input "Search Keywords" at bounding box center [879, 126] width 765 height 45
type input "gene expression"
click at [1264, 104] on button "Search" at bounding box center [1303, 126] width 80 height 45
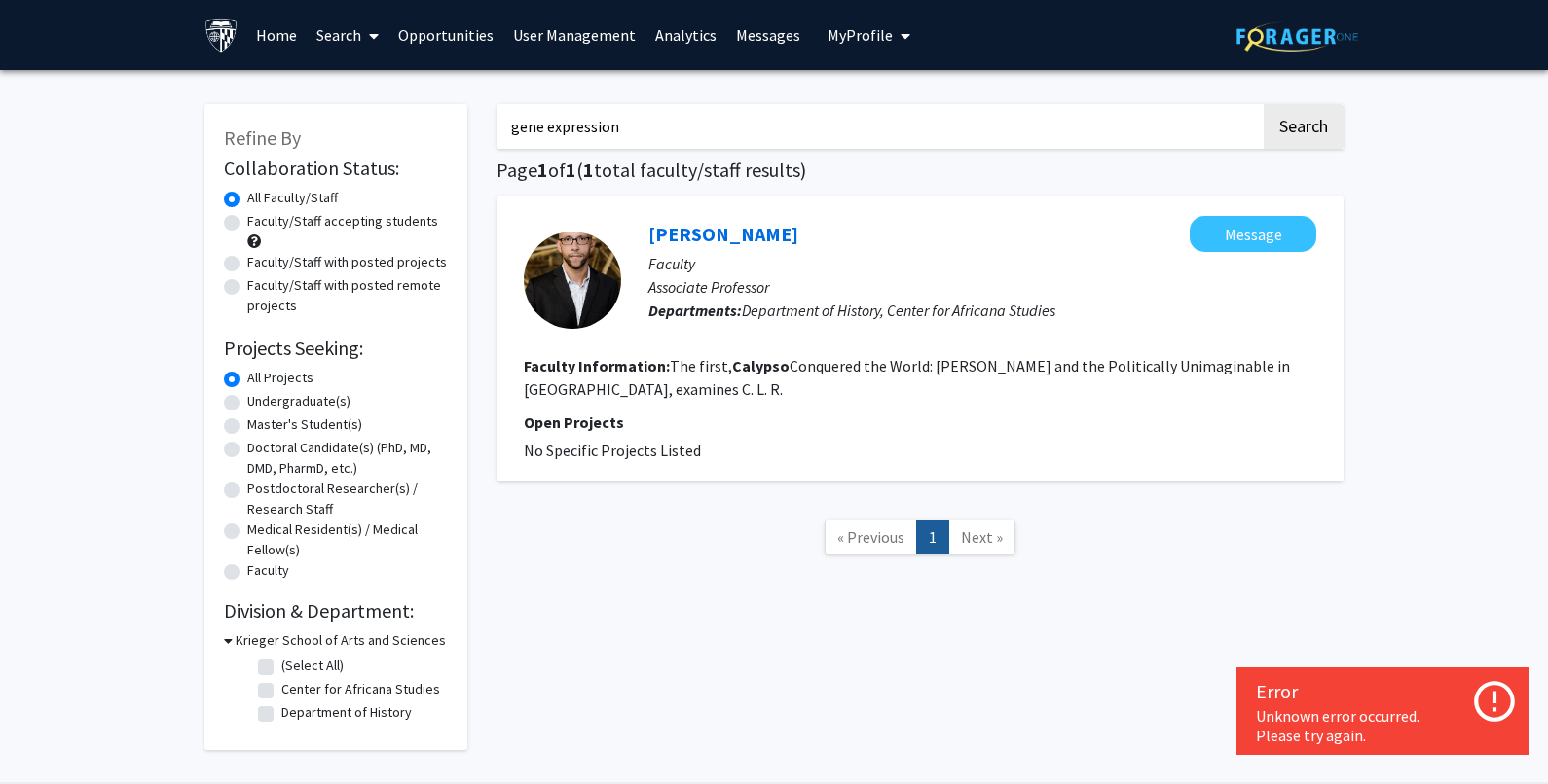
drag, startPoint x: 920, startPoint y: 679, endPoint x: 1030, endPoint y: 661, distance: 111.5
click at [921, 680] on div "gene expression Search Page 1 of 1 ( 1 total faculty/staff results) Minkah Maka…" at bounding box center [920, 417] width 876 height 665
click at [349, 28] on link "Search" at bounding box center [347, 35] width 82 height 68
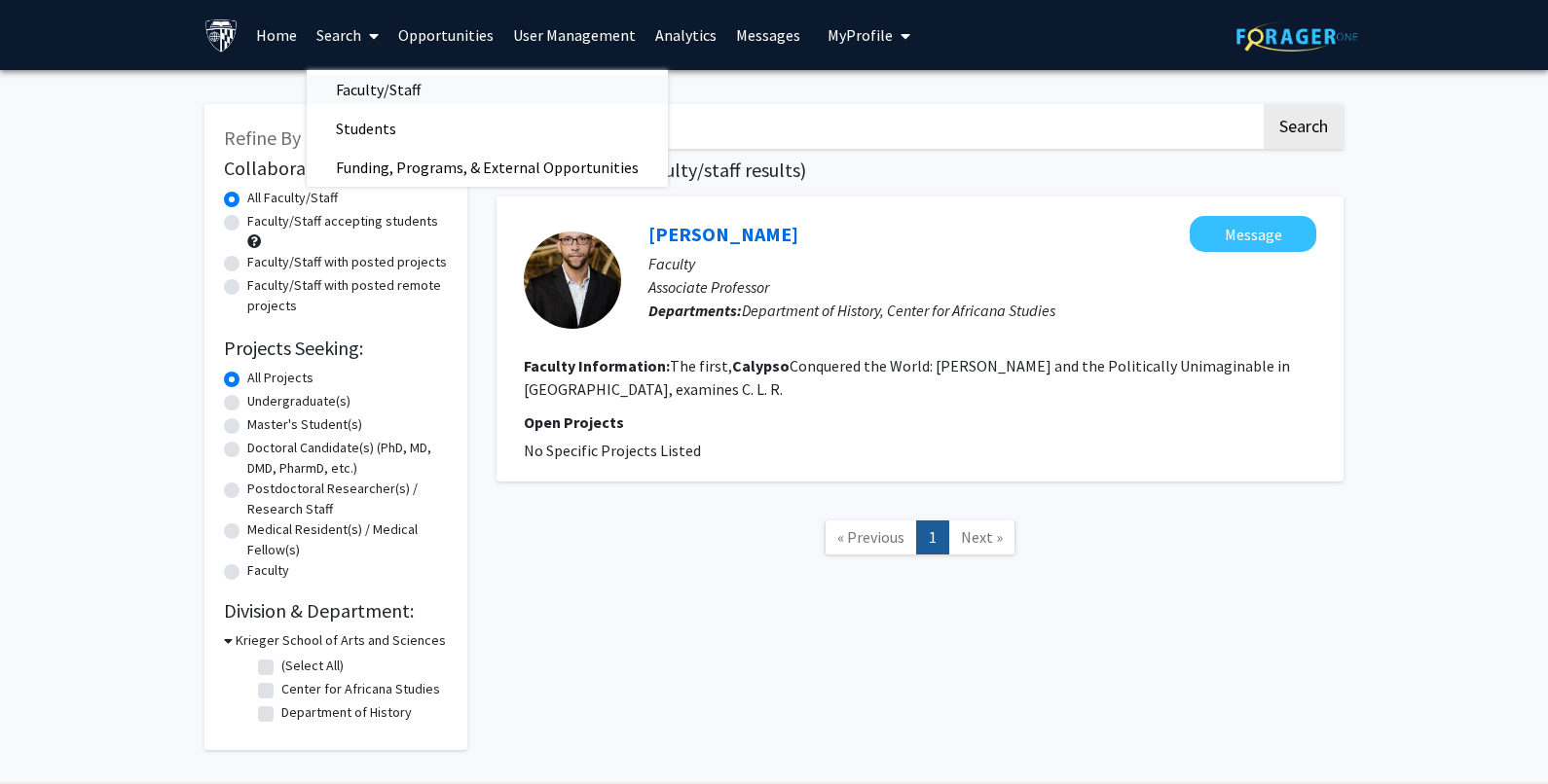
click at [354, 95] on span "Faculty/Staff" at bounding box center [377, 89] width 143 height 39
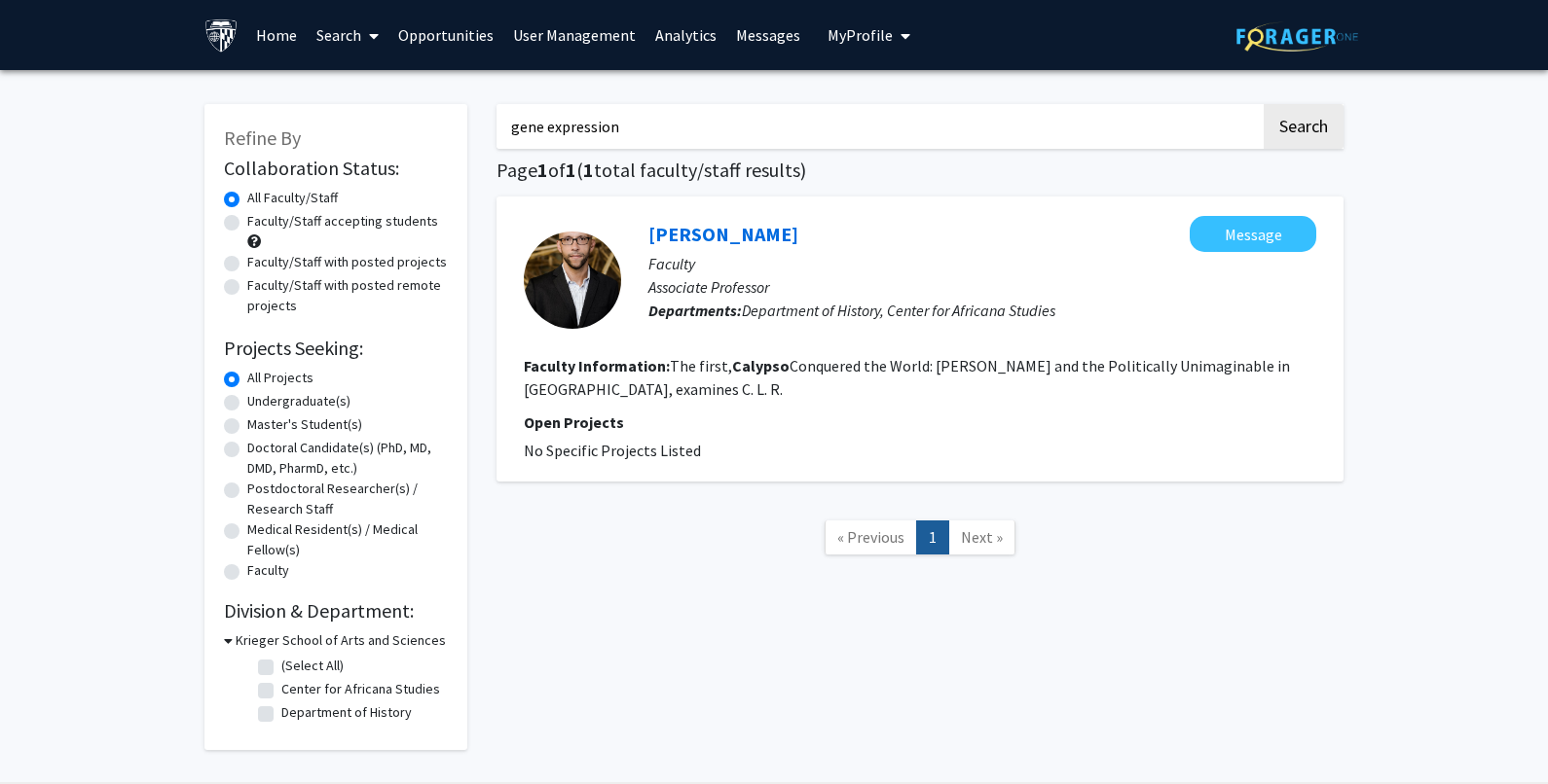
click at [351, 39] on link "Search" at bounding box center [347, 35] width 82 height 68
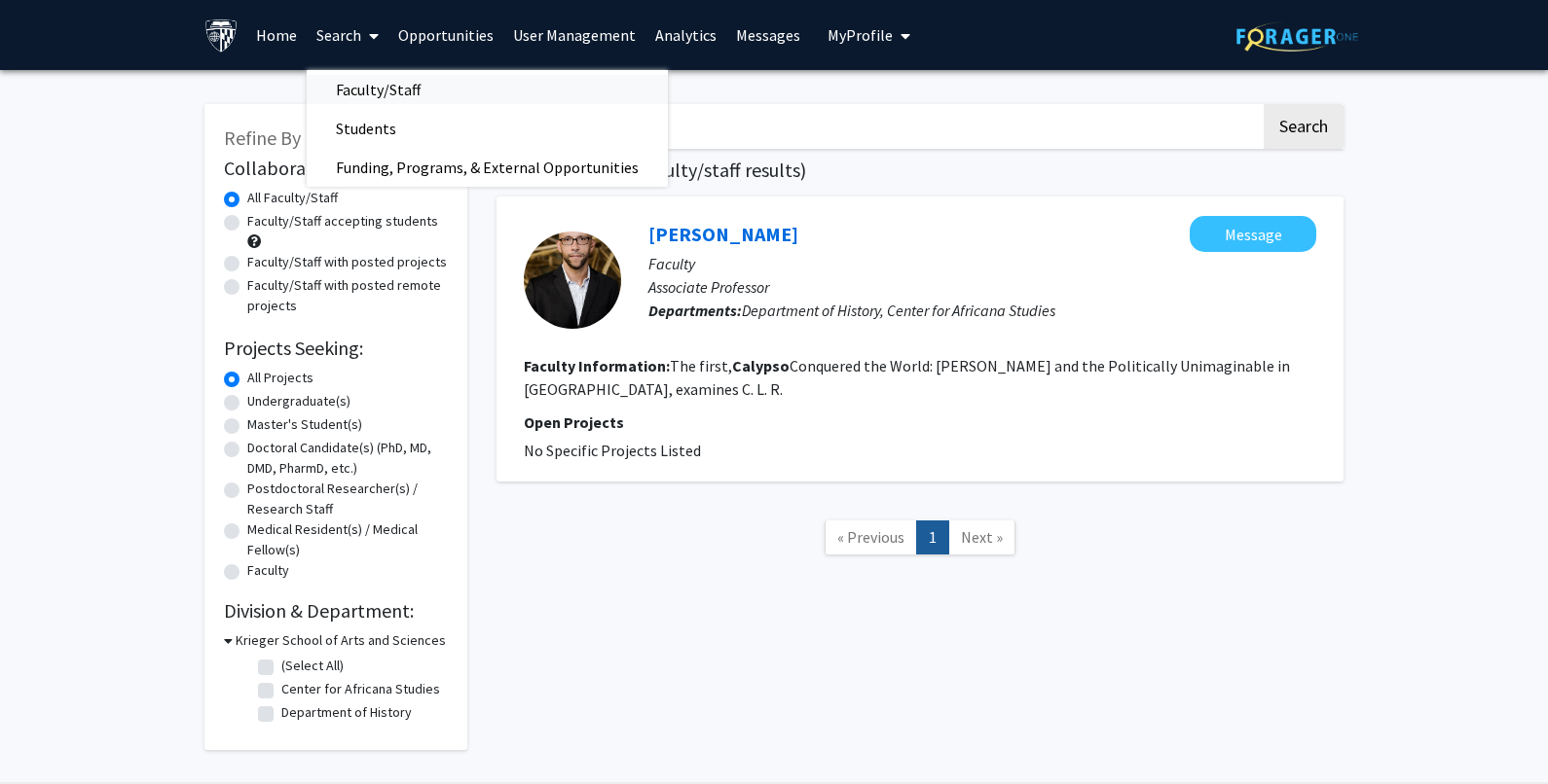
click at [354, 81] on span "Faculty/Staff" at bounding box center [377, 89] width 143 height 39
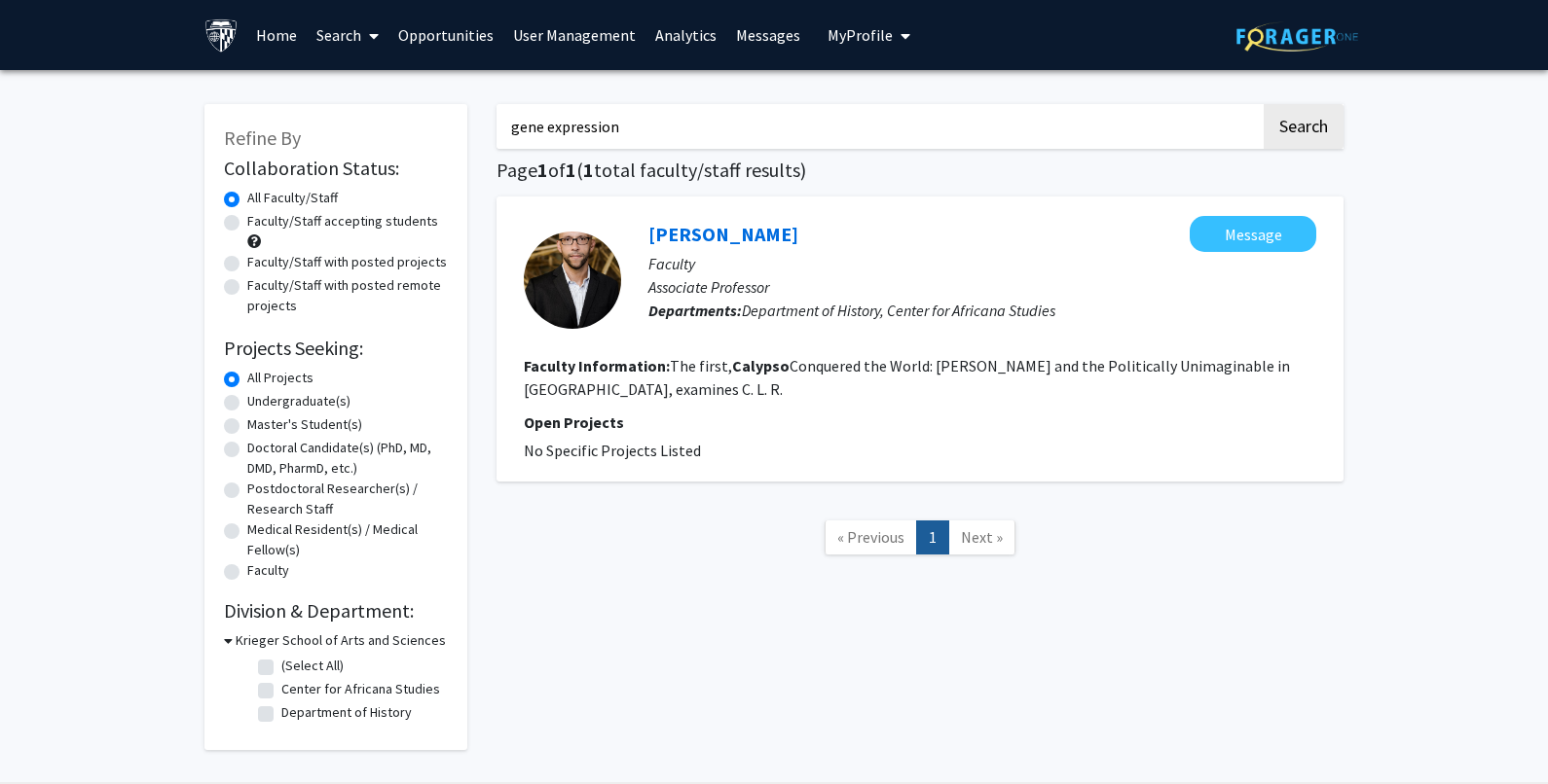
drag, startPoint x: 642, startPoint y: 121, endPoint x: 366, endPoint y: 133, distance: 276.3
click at [366, 133] on div "Refine By Collaboration Status: Collaboration Status All Faculty/Staff Collabor…" at bounding box center [774, 417] width 1169 height 665
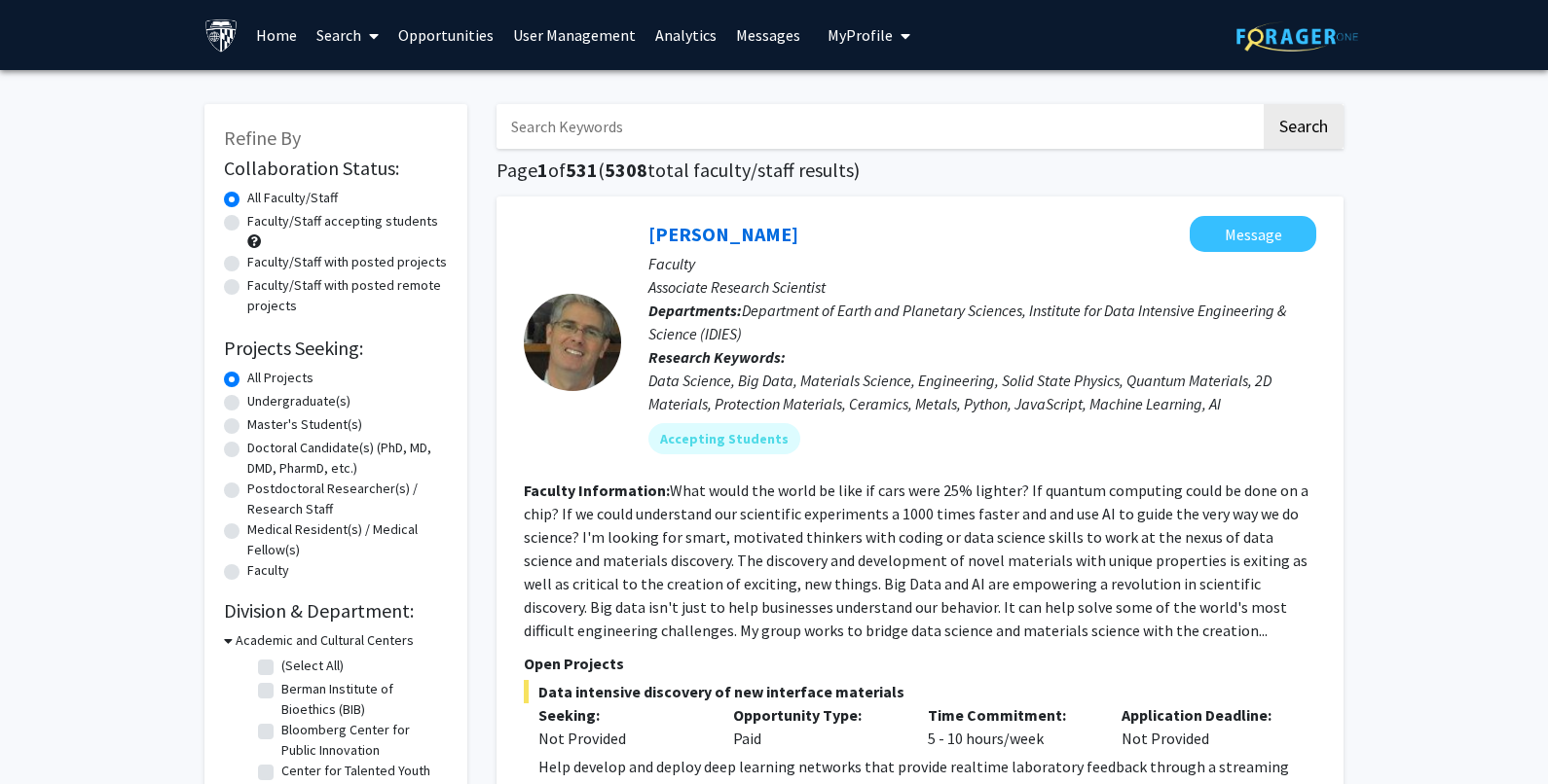
click at [601, 130] on input "Search Keywords" at bounding box center [879, 126] width 765 height 45
paste input "Calypso"
click at [1286, 113] on button "Search" at bounding box center [1303, 126] width 80 height 45
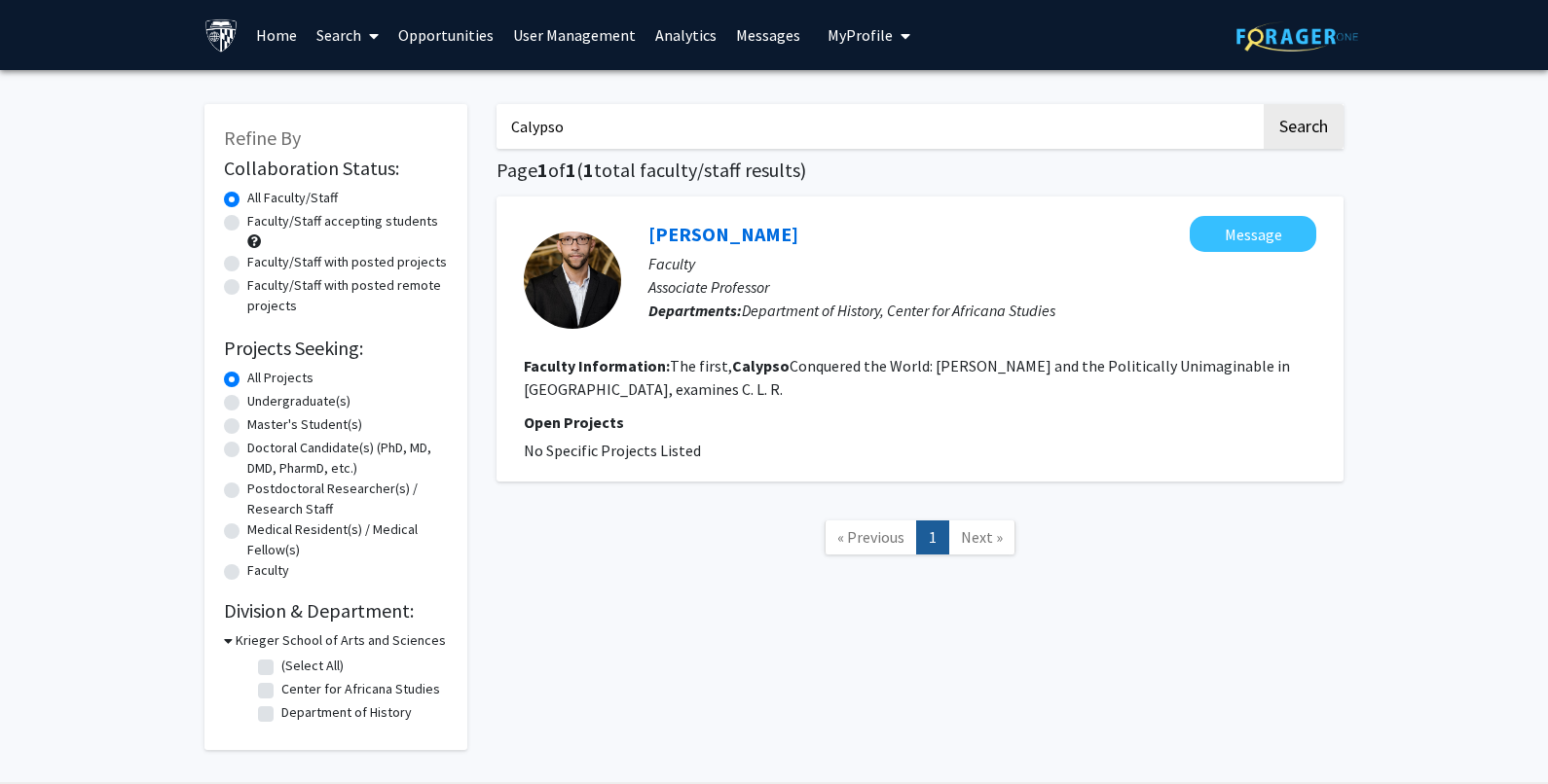
drag, startPoint x: 709, startPoint y: 133, endPoint x: 427, endPoint y: 130, distance: 282.0
click at [427, 130] on div "Refine By Collaboration Status: Collaboration Status All Faculty/Staff Collabor…" at bounding box center [774, 417] width 1169 height 665
paste input "gene expression"
type input "gene expression"
click at [1287, 121] on button "Search" at bounding box center [1303, 126] width 80 height 45
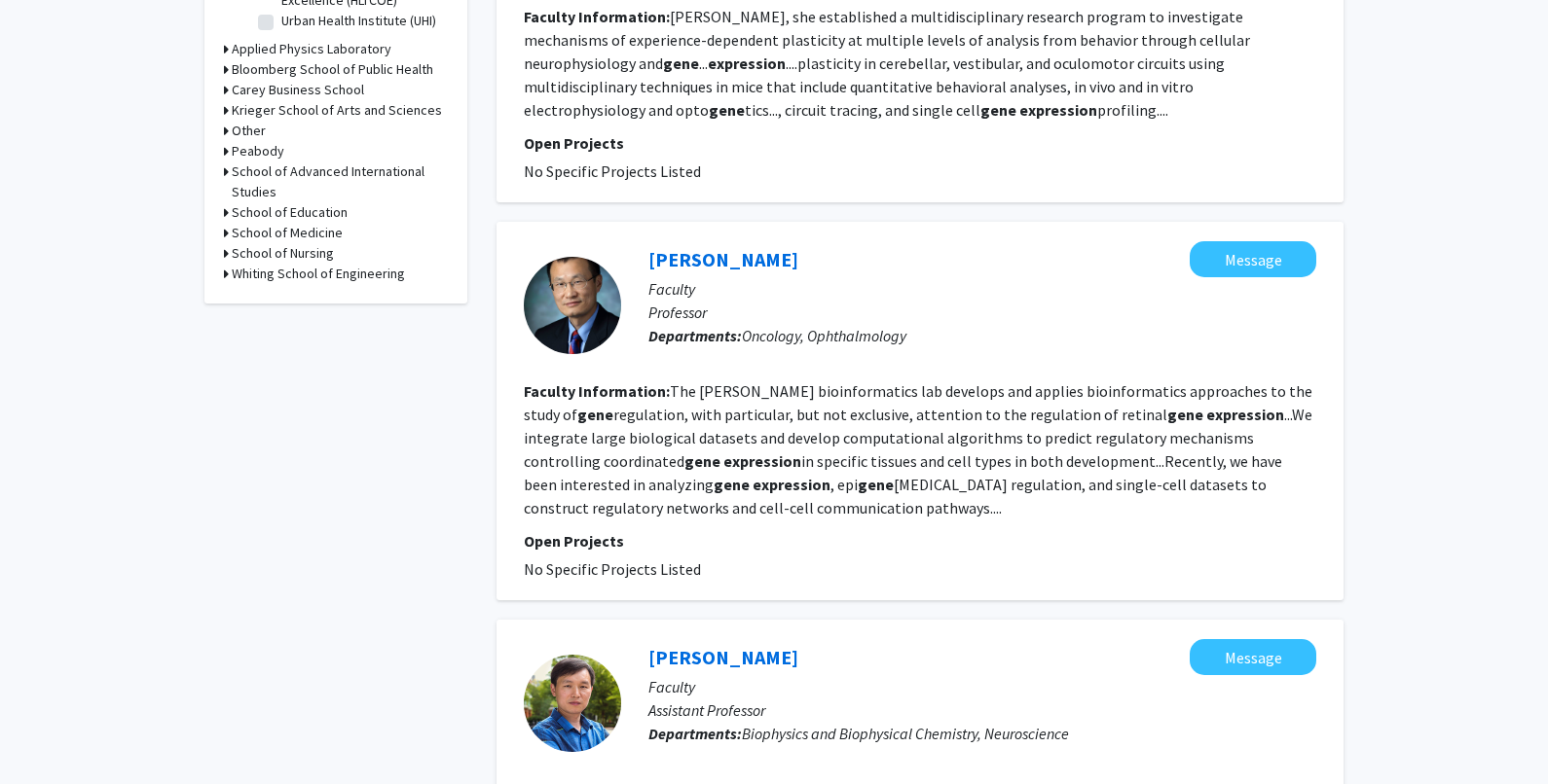
scroll to position [779, 0]
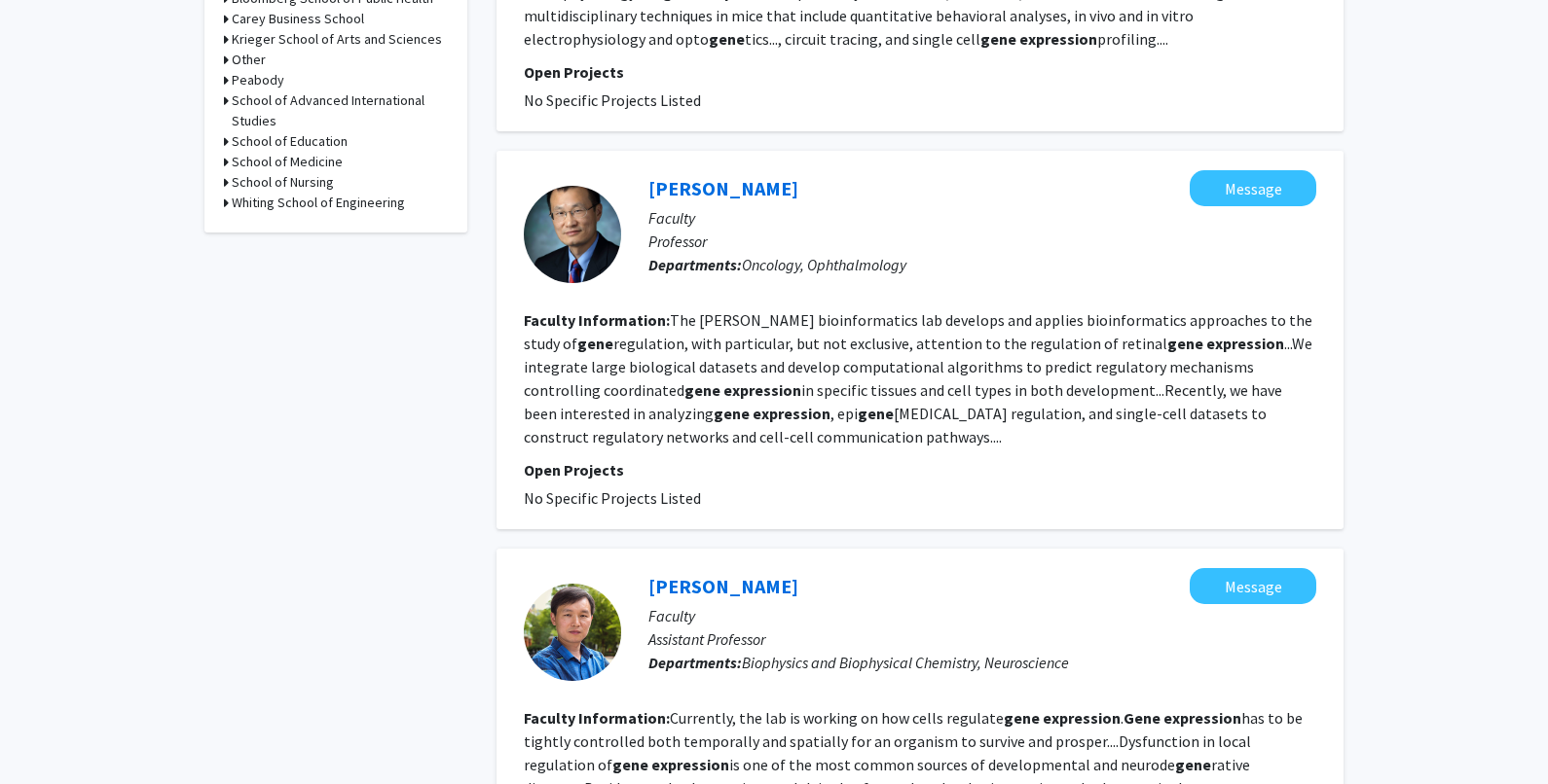
scroll to position [876, 0]
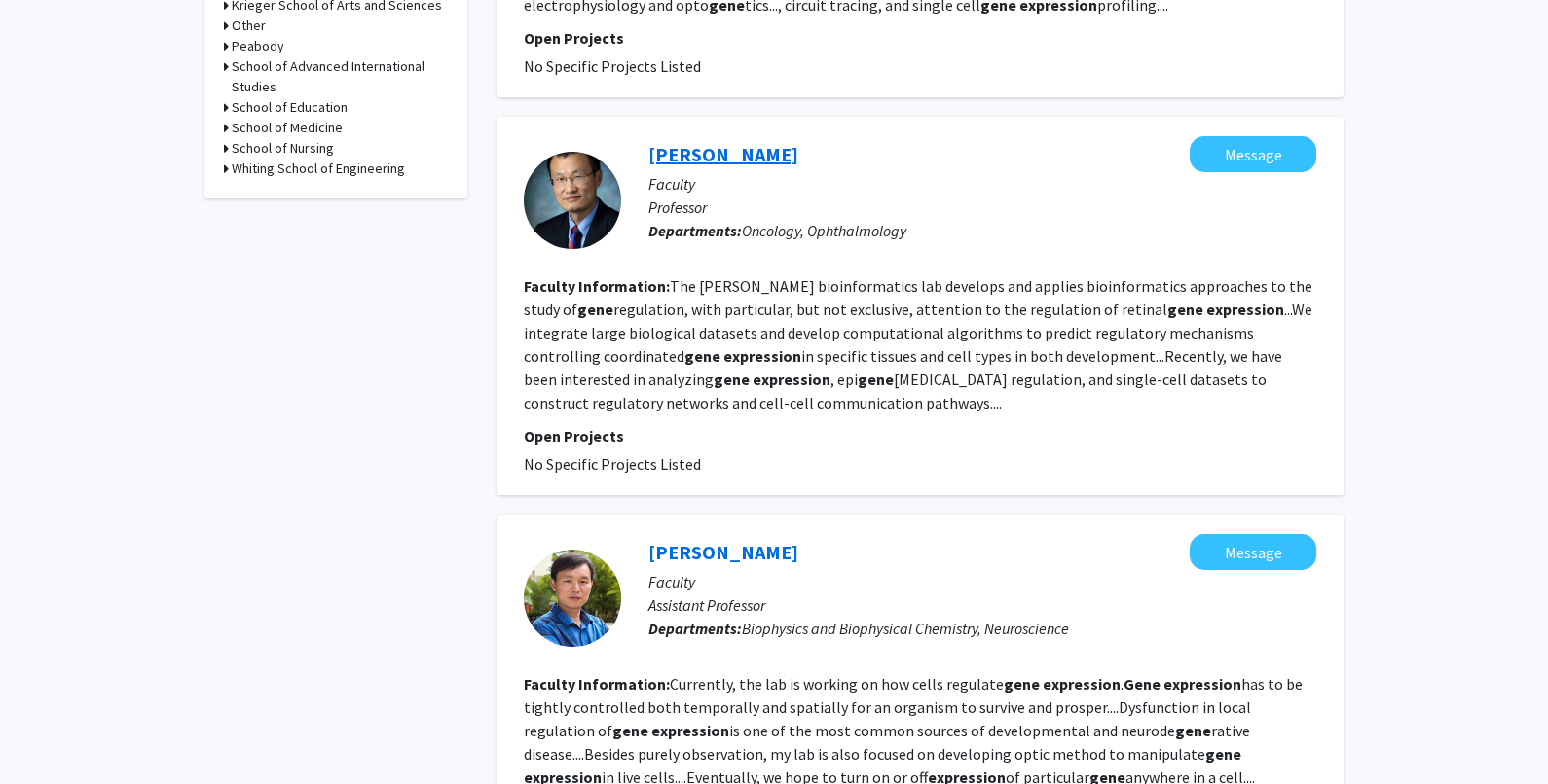
click at [718, 142] on link "Jiang Qian" at bounding box center [724, 154] width 150 height 24
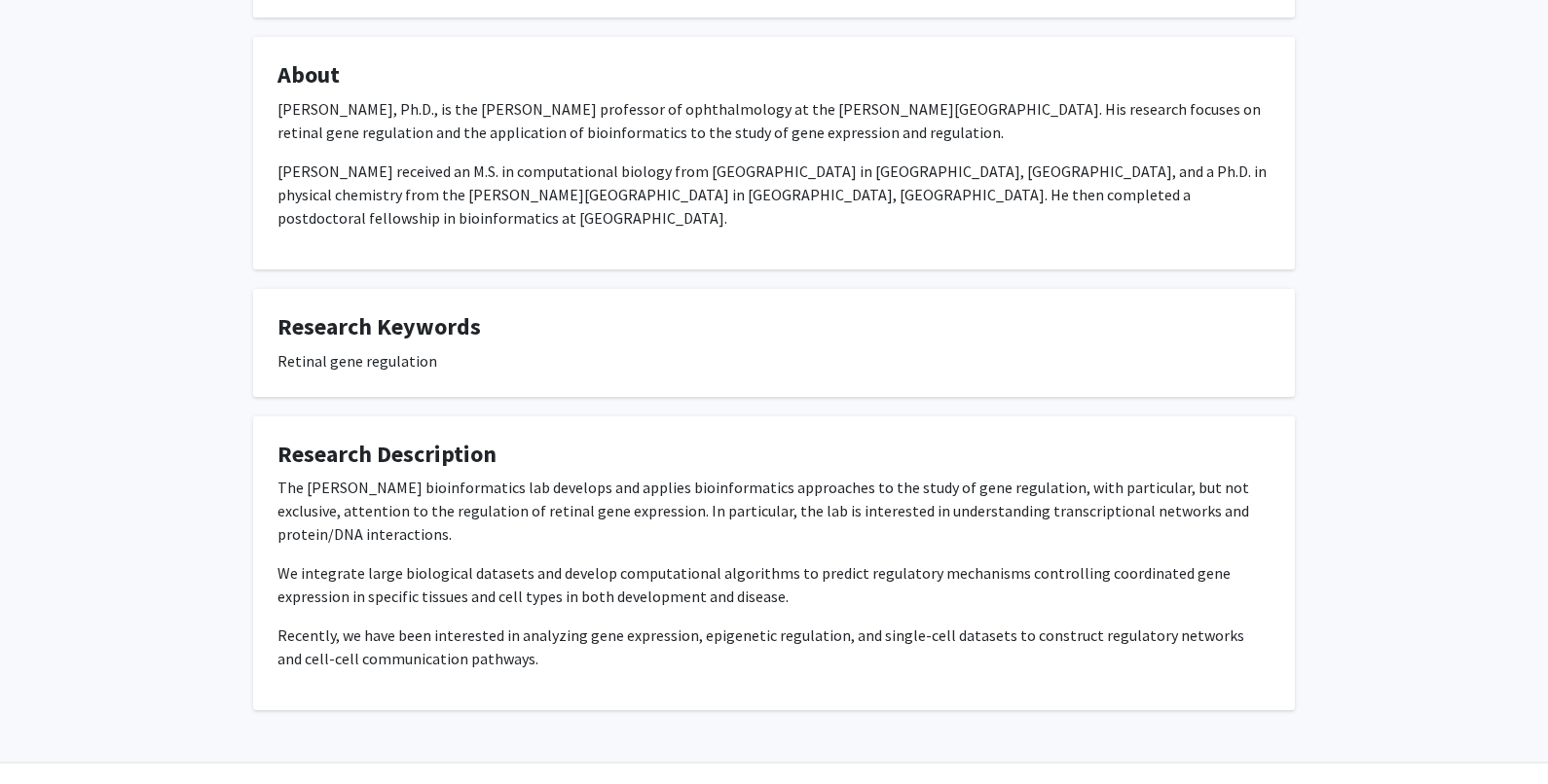
scroll to position [292, 0]
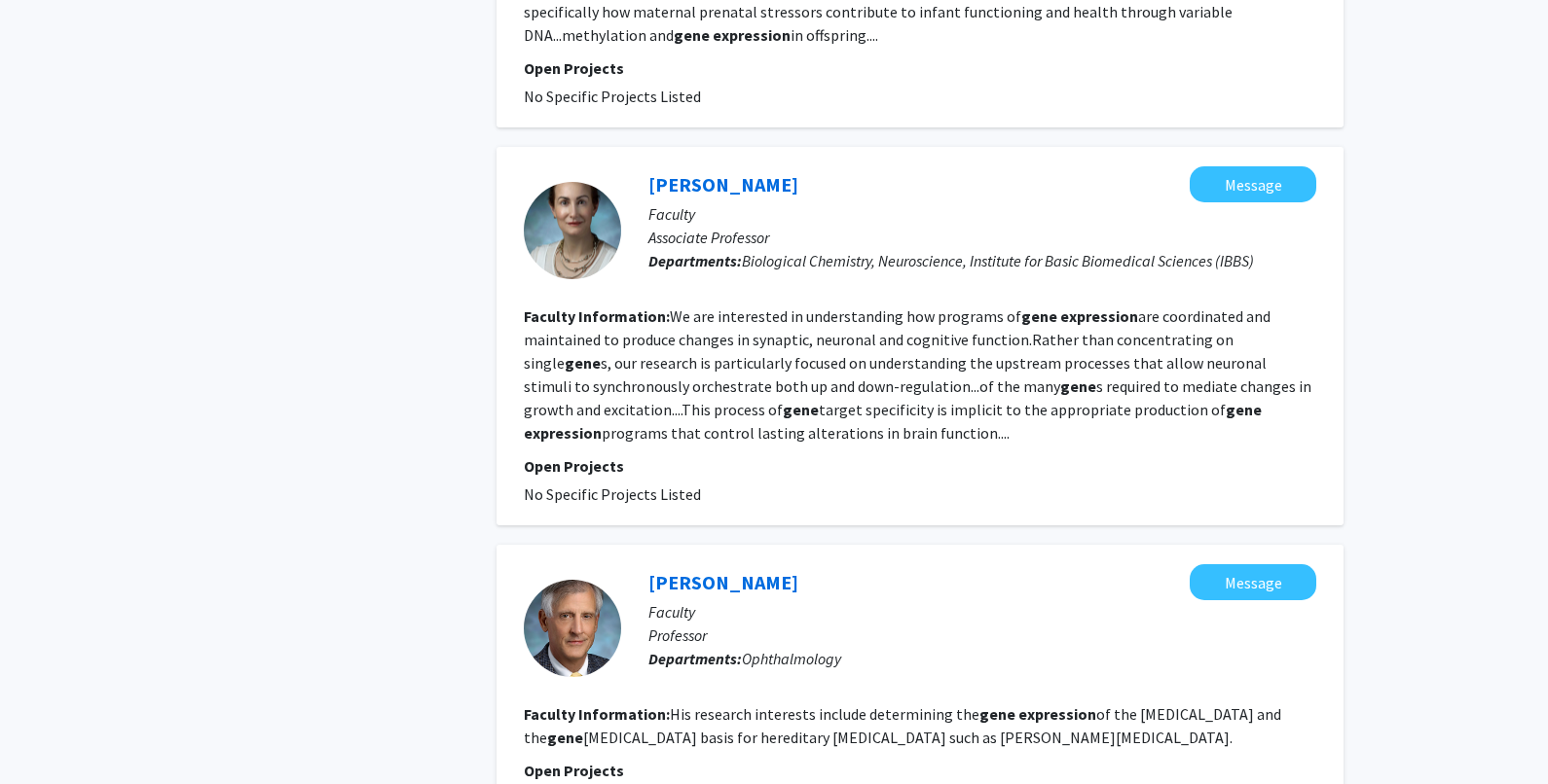
scroll to position [2142, 0]
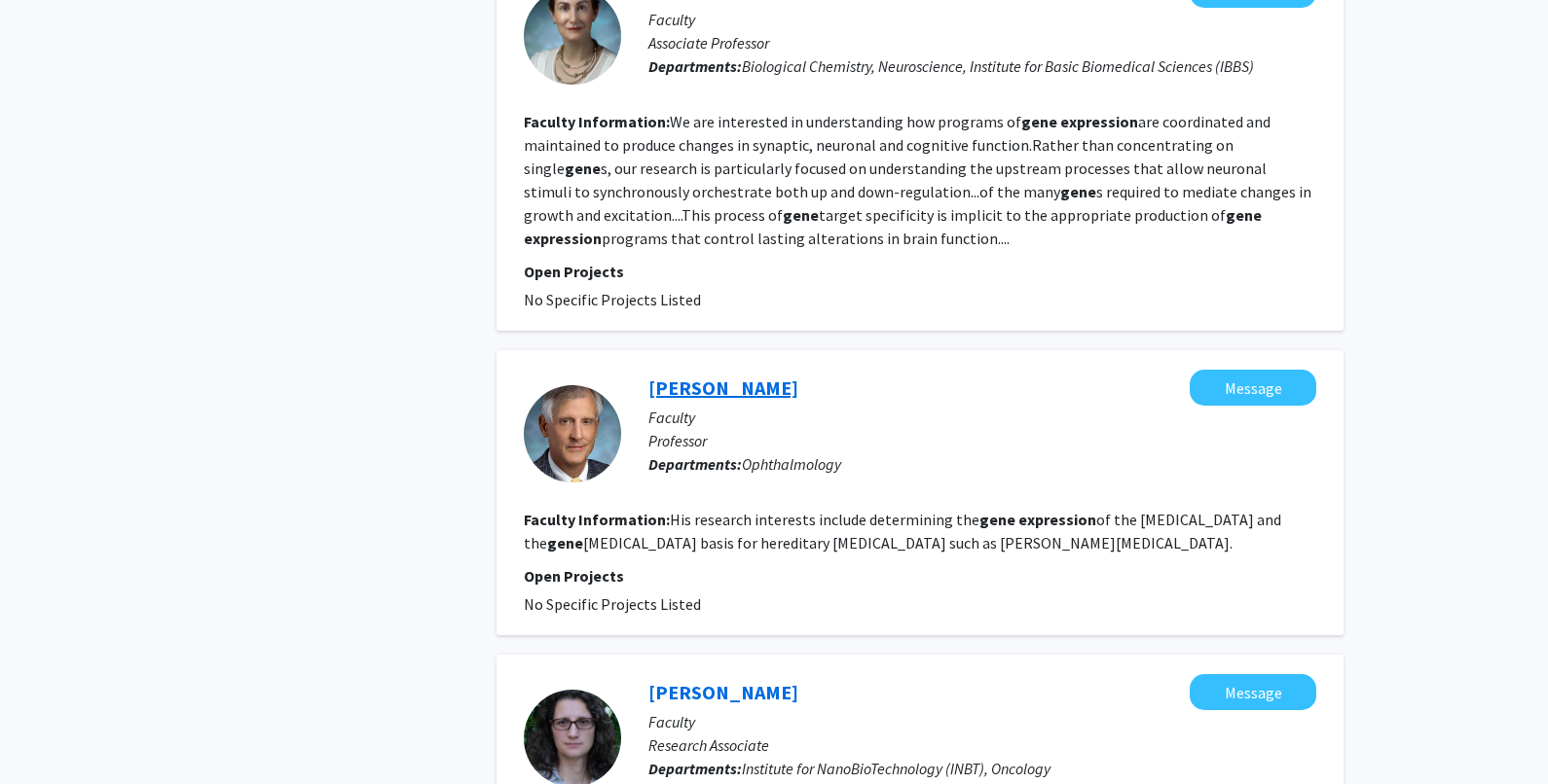
click at [747, 376] on link "John Gottsch" at bounding box center [724, 388] width 150 height 24
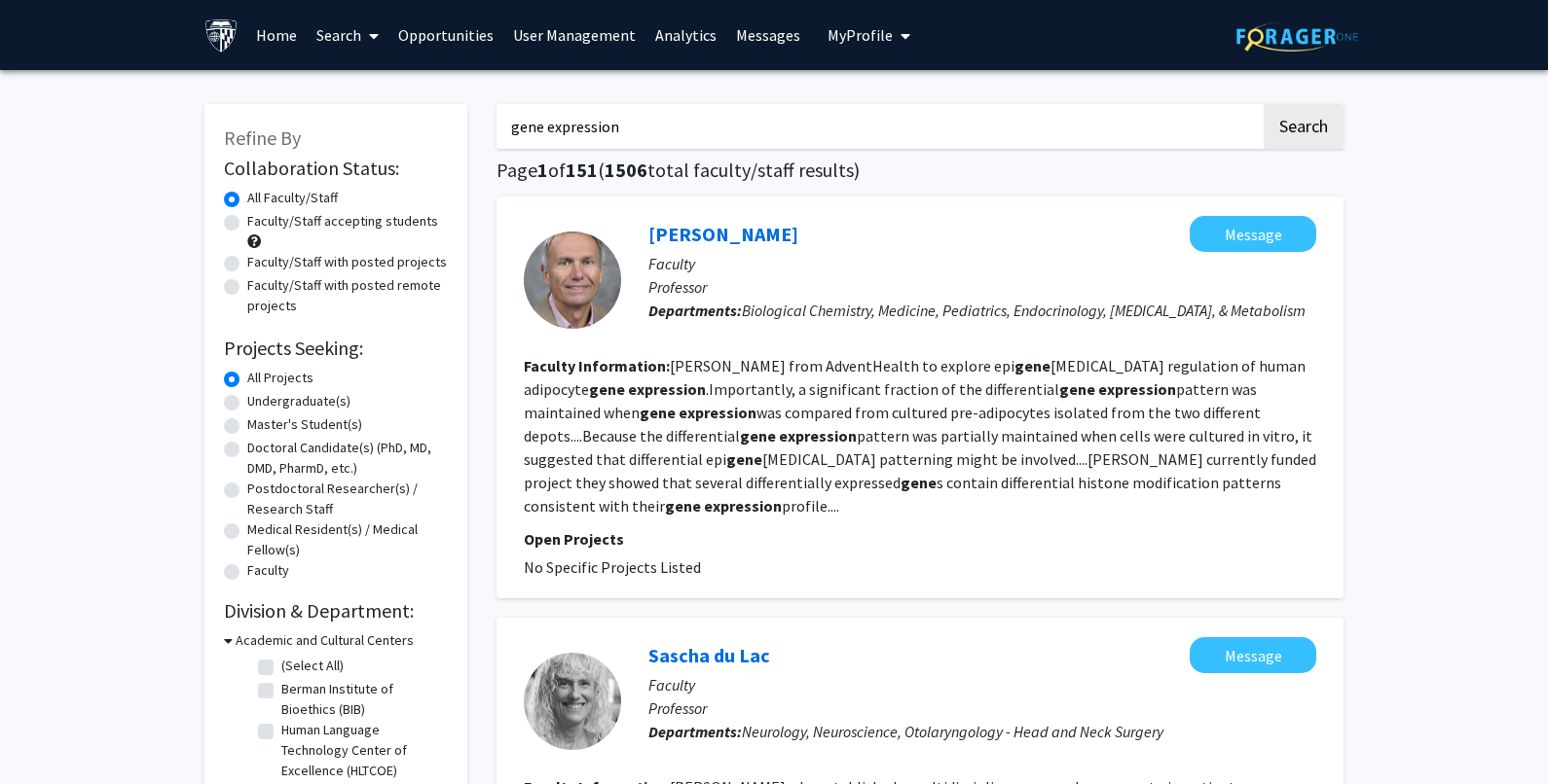
drag, startPoint x: 651, startPoint y: 120, endPoint x: 365, endPoint y: 161, distance: 288.9
paste input "stochastic"
type input "stochastic"
click at [1303, 105] on button "Search" at bounding box center [1303, 126] width 80 height 45
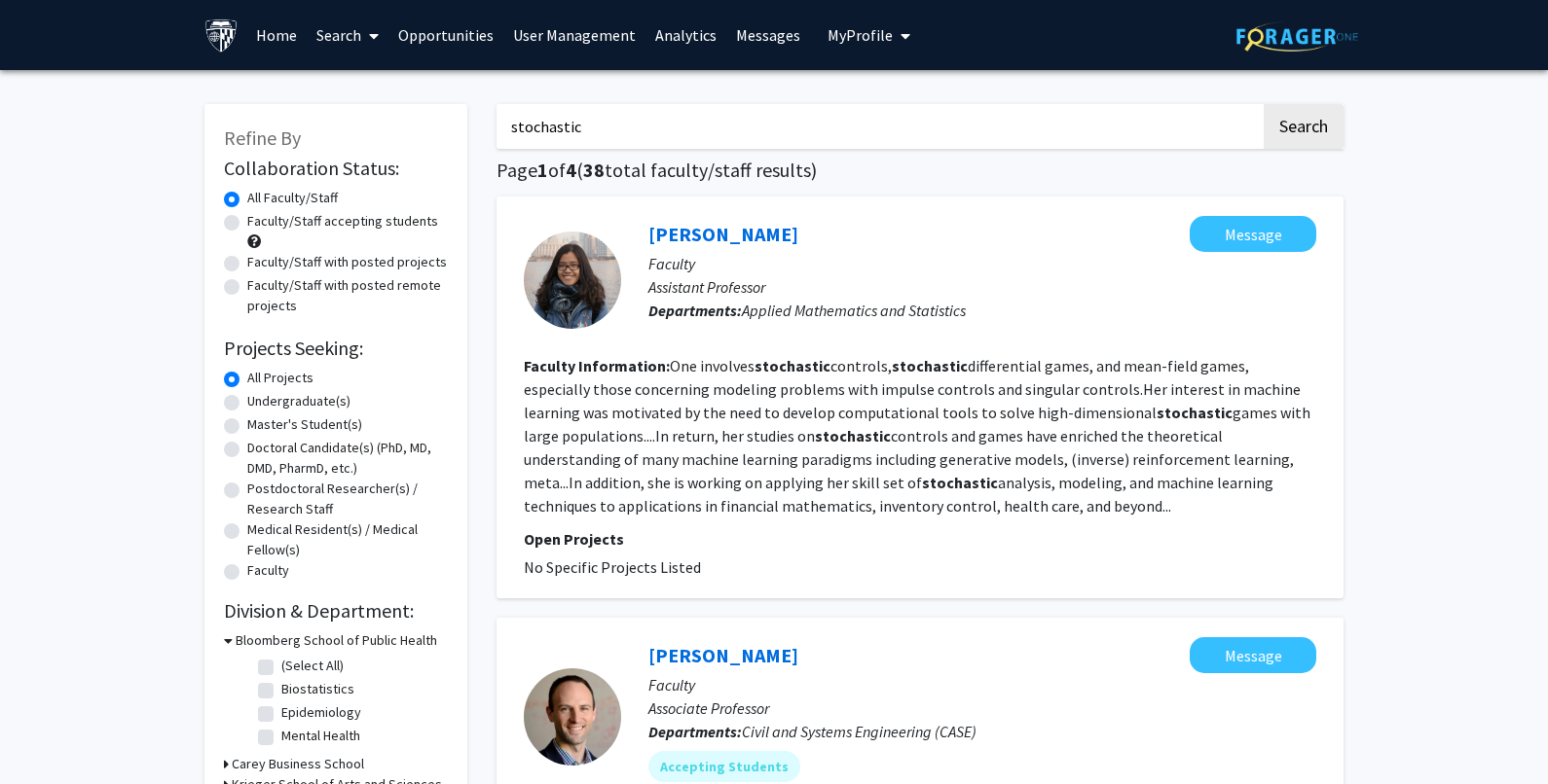
drag, startPoint x: 802, startPoint y: 129, endPoint x: 375, endPoint y: 143, distance: 427.2
click at [639, 127] on input "Search Keywords" at bounding box center [879, 126] width 765 height 45
paste input "photoreceptors"
type input "photoreceptors"
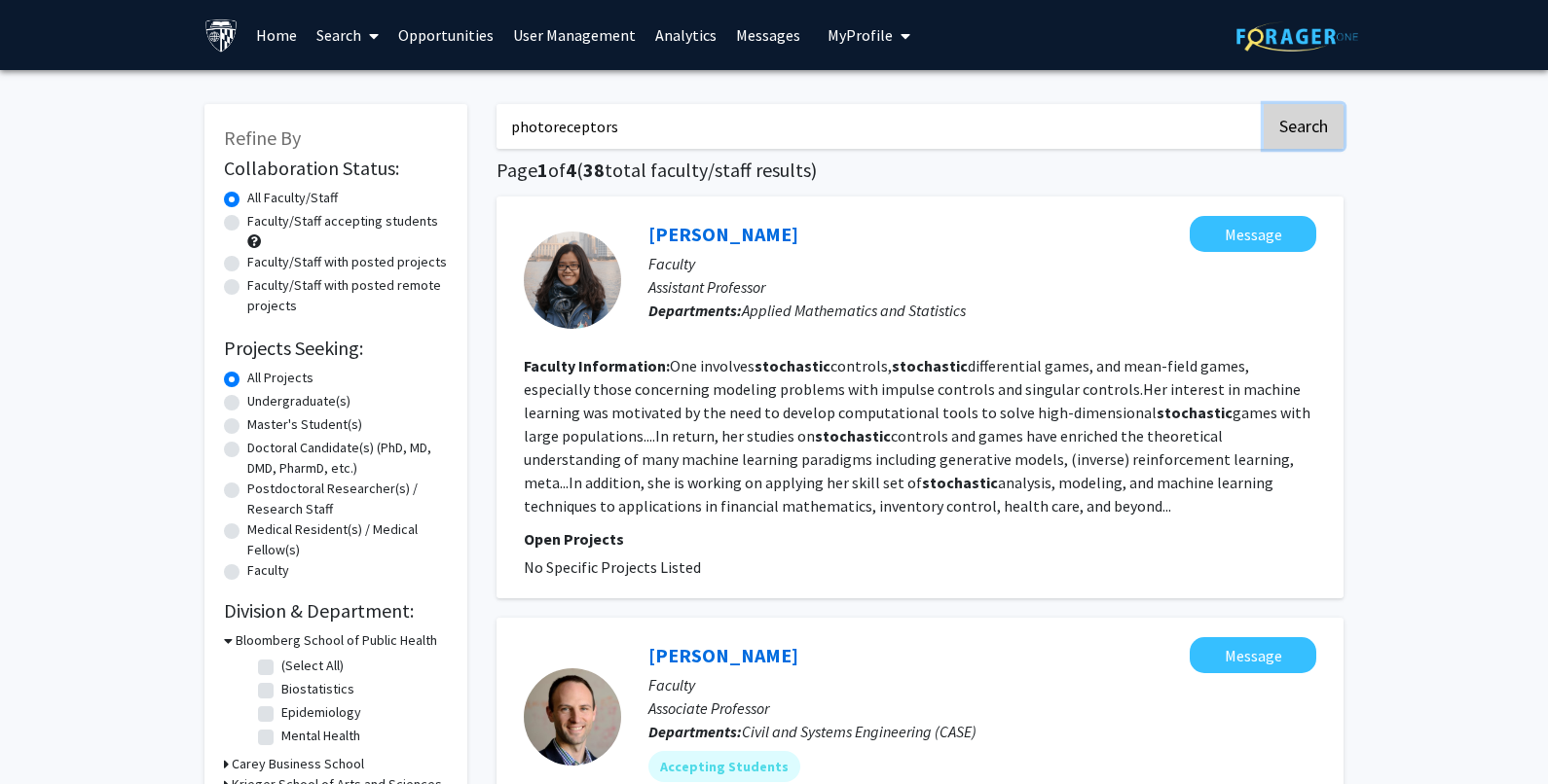
click at [1302, 134] on button "Search" at bounding box center [1303, 126] width 80 height 45
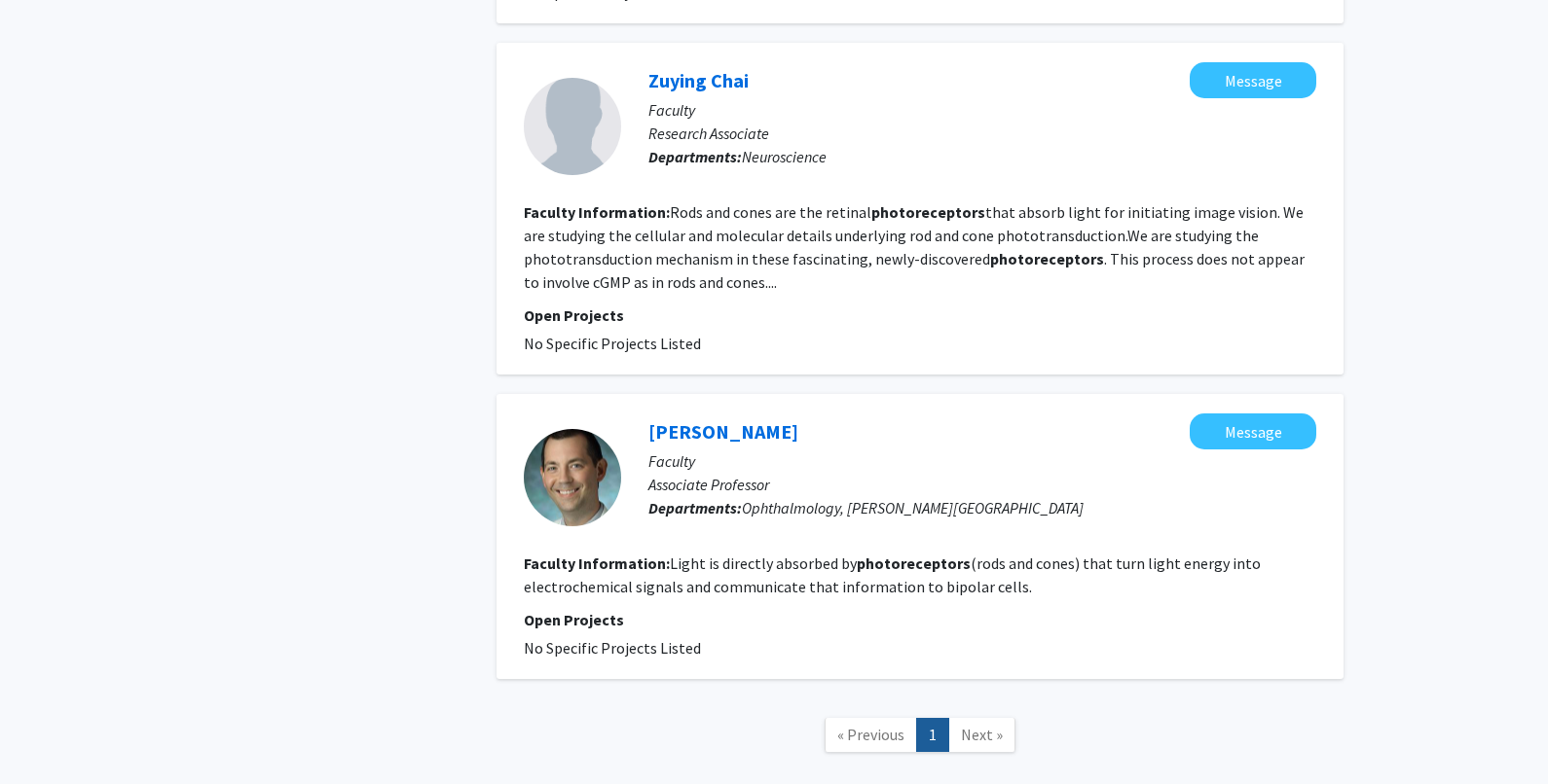
scroll to position [1752, 0]
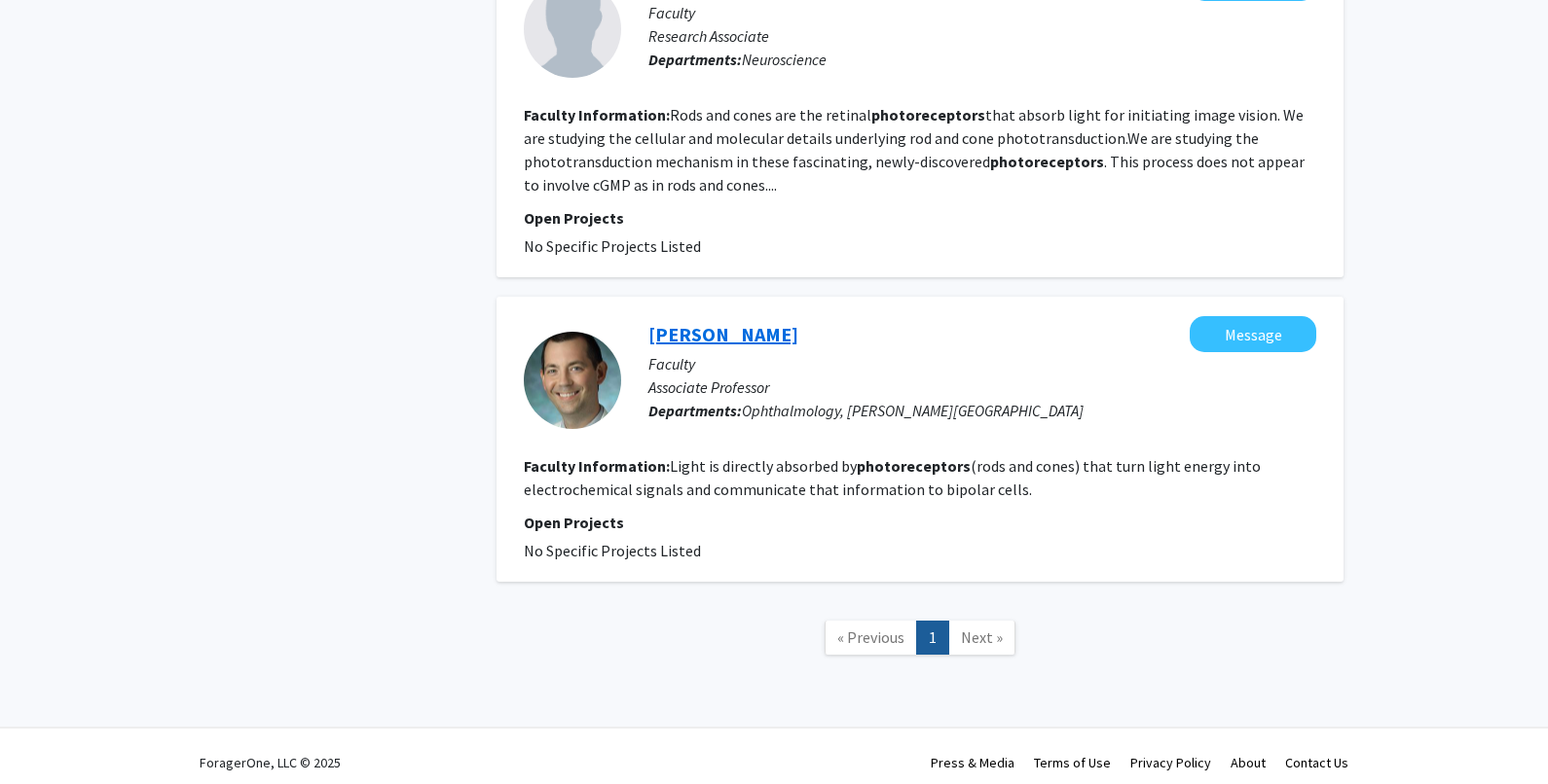
click at [742, 330] on link "Thomas Johnson" at bounding box center [724, 334] width 150 height 24
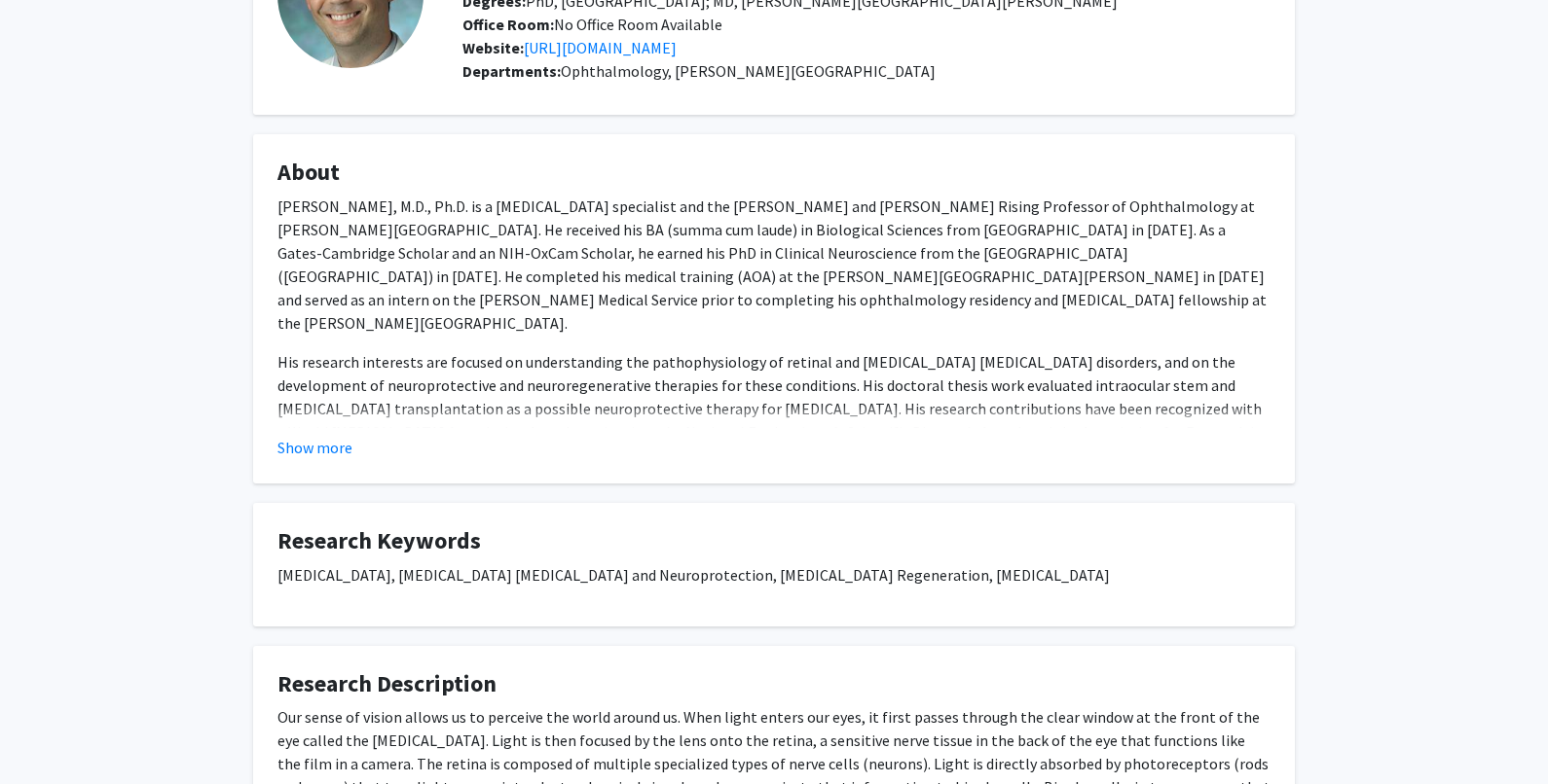
scroll to position [195, 0]
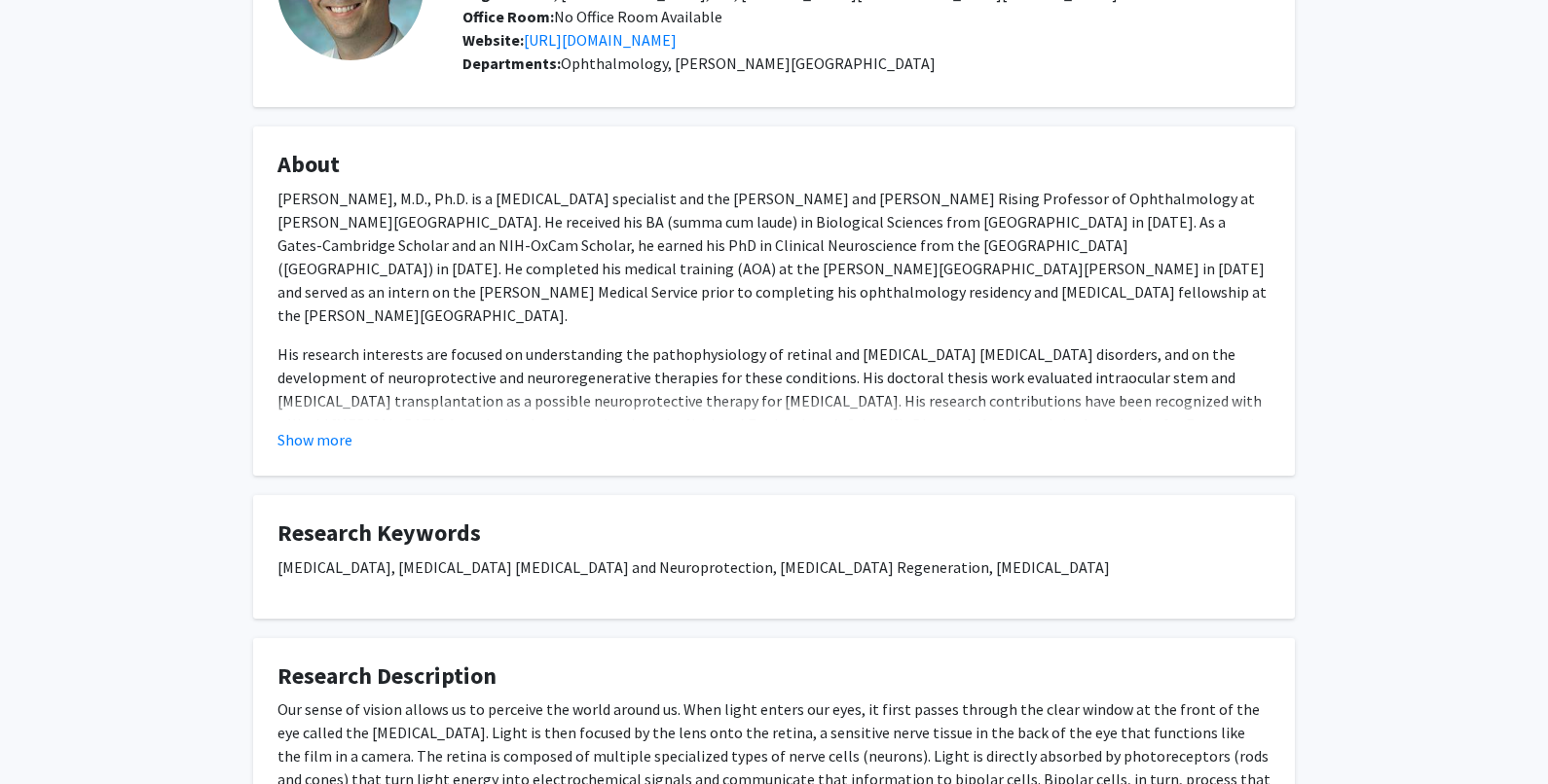
drag, startPoint x: 1366, startPoint y: 146, endPoint x: 1312, endPoint y: 146, distance: 54.0
click at [1366, 146] on div "Thomas Johnson Message Titles: Associate Professor Degrees: PhD, University of …" at bounding box center [774, 463] width 1548 height 1175
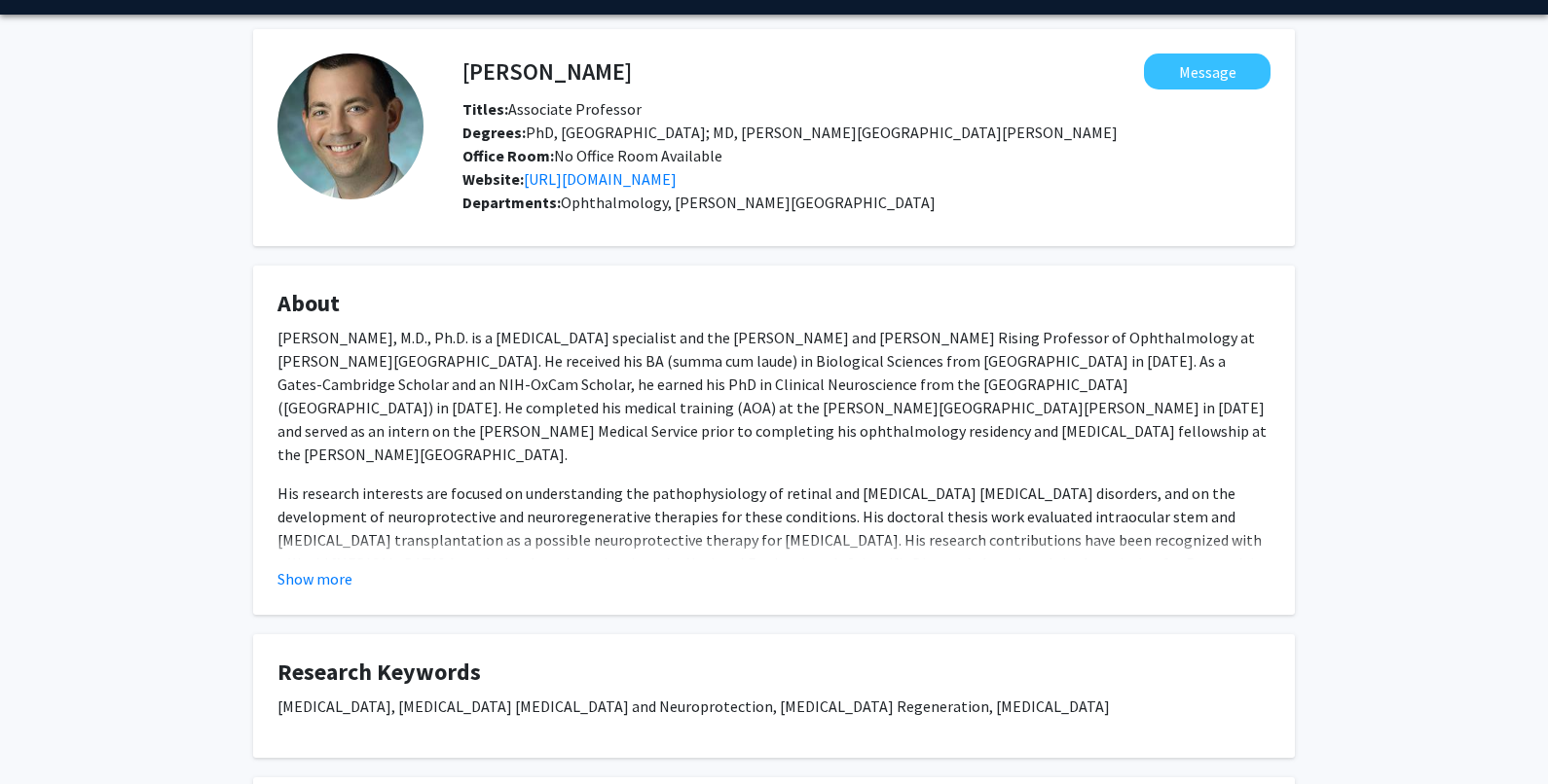
scroll to position [0, 0]
